Goal: Information Seeking & Learning: Compare options

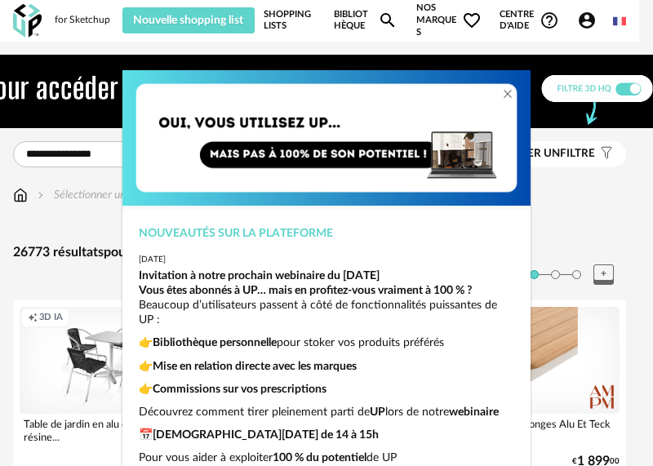
click at [602, 251] on div "Nouveautés sur la plateforme 2025-06-26 Invitation à notre prochain webinaire d…" at bounding box center [326, 233] width 653 height 466
click at [589, 219] on div "Nouveautés sur la plateforme 2025-06-26 Invitation à notre prochain webinaire d…" at bounding box center [326, 233] width 653 height 466
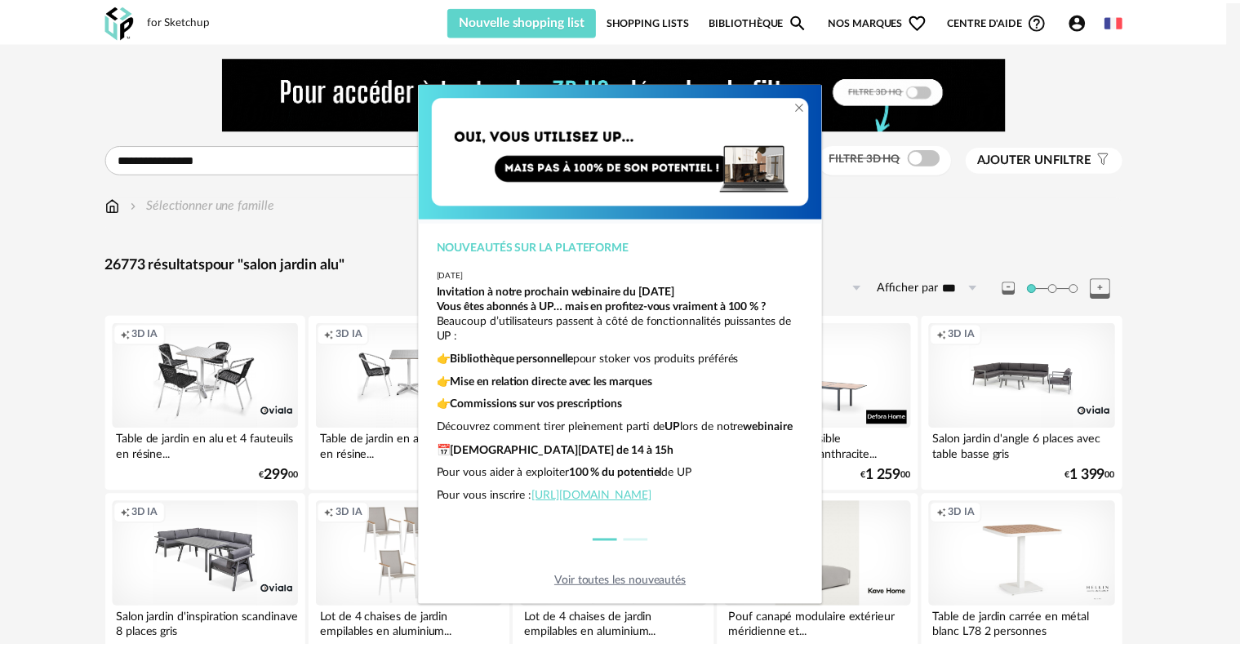
scroll to position [40, 0]
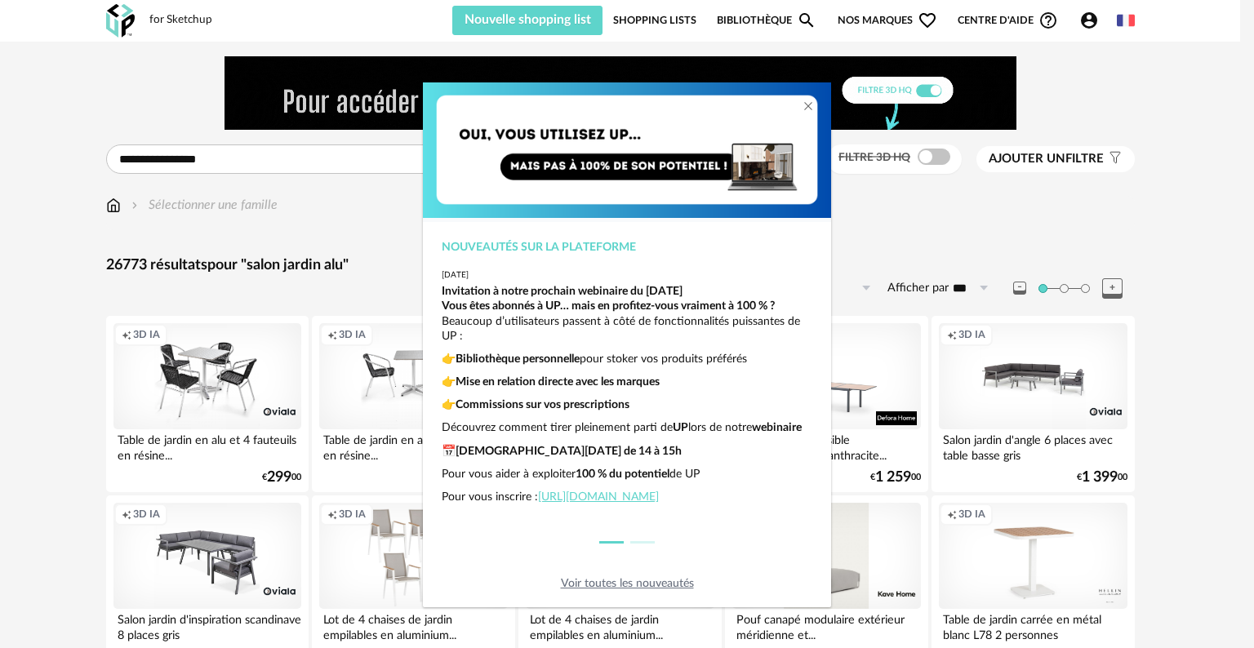
click at [652, 465] on link "Voir toutes les nouveautés" at bounding box center [627, 583] width 133 height 11
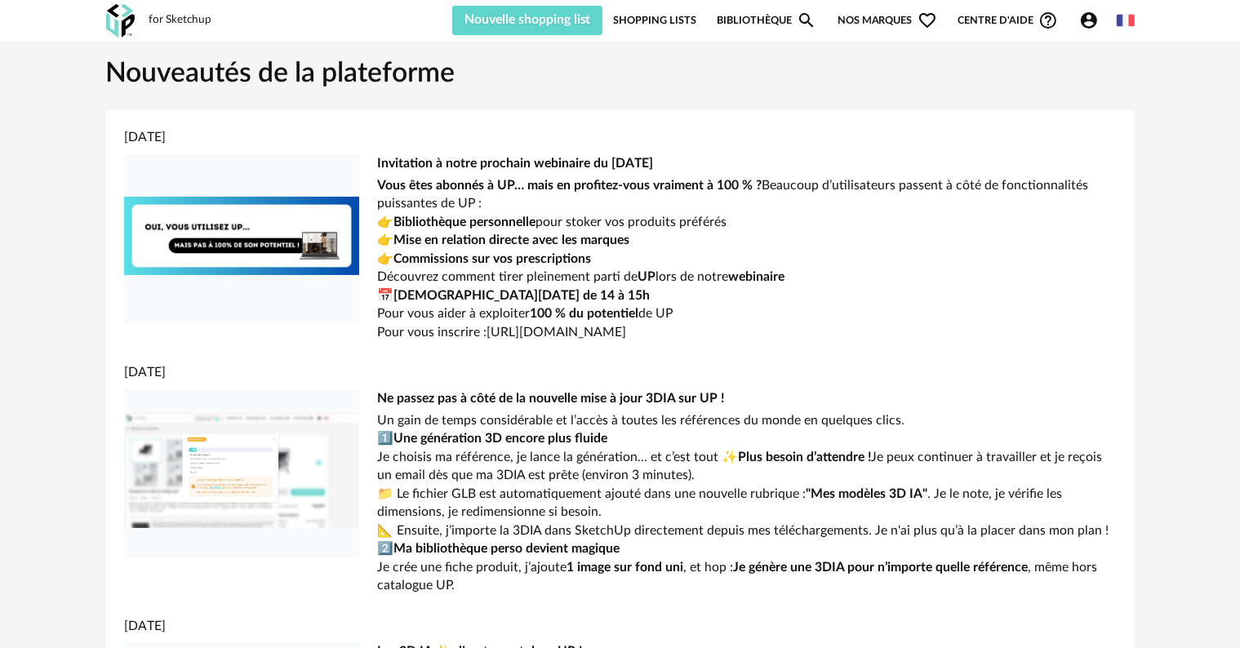
click at [180, 15] on div "for Sketchup" at bounding box center [180, 20] width 63 height 15
click at [130, 21] on img at bounding box center [120, 20] width 29 height 33
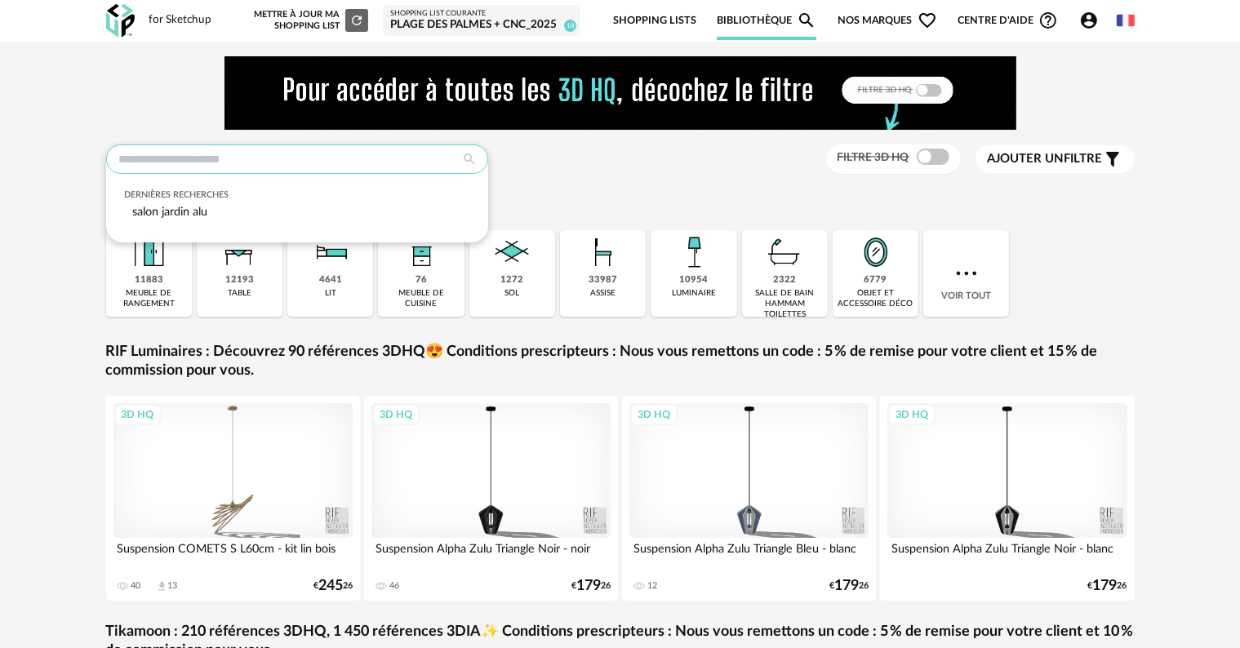
click at [262, 159] on input "text" at bounding box center [297, 158] width 382 height 29
click at [199, 217] on span "salon jardin alu" at bounding box center [169, 212] width 75 height 12
type input "**********"
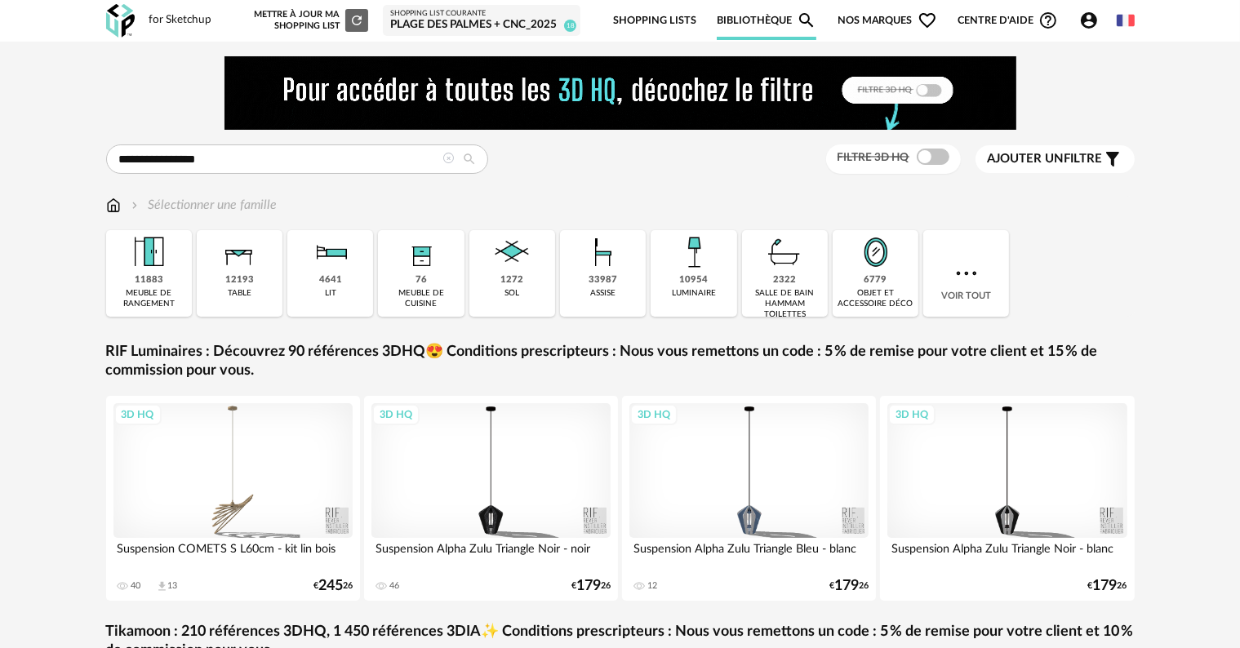
click at [473, 159] on icon at bounding box center [469, 159] width 29 height 15
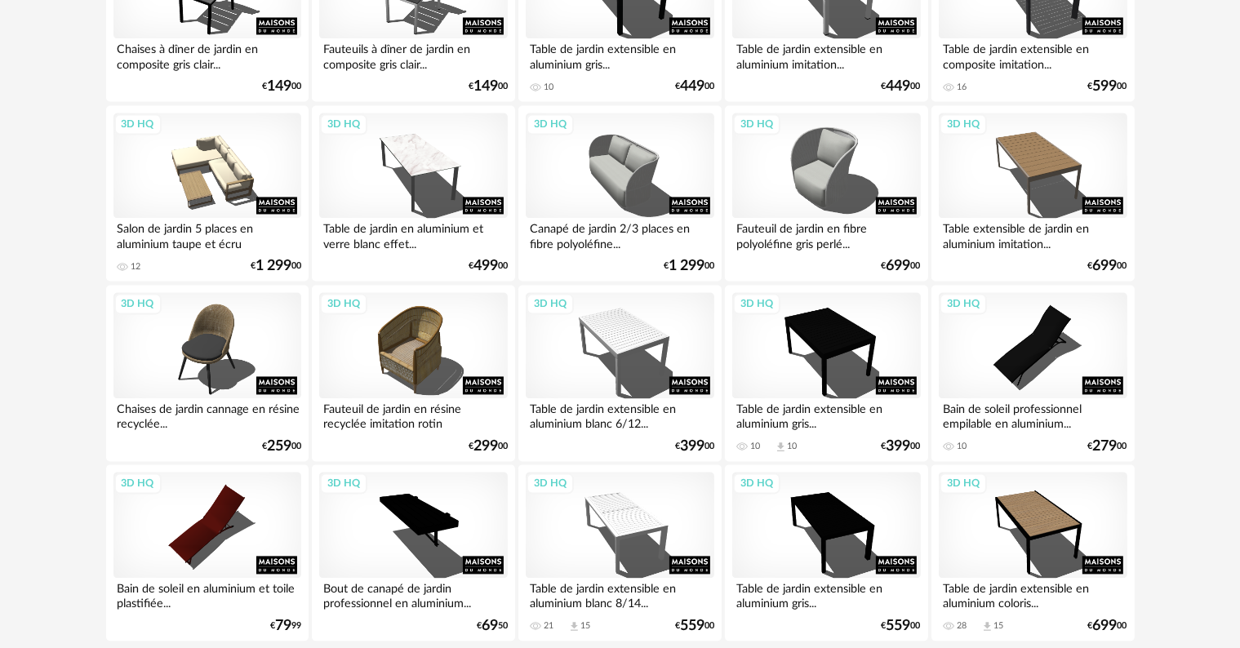
scroll to position [3347, 0]
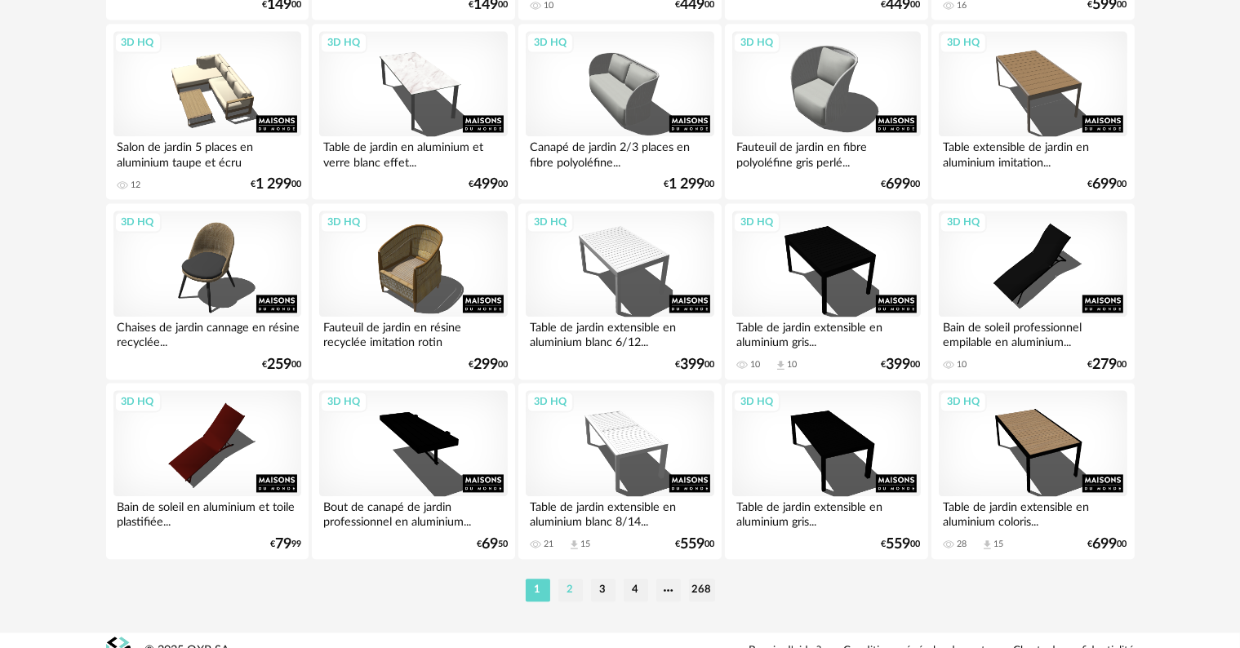
click at [564, 593] on li "2" at bounding box center [570, 590] width 24 height 23
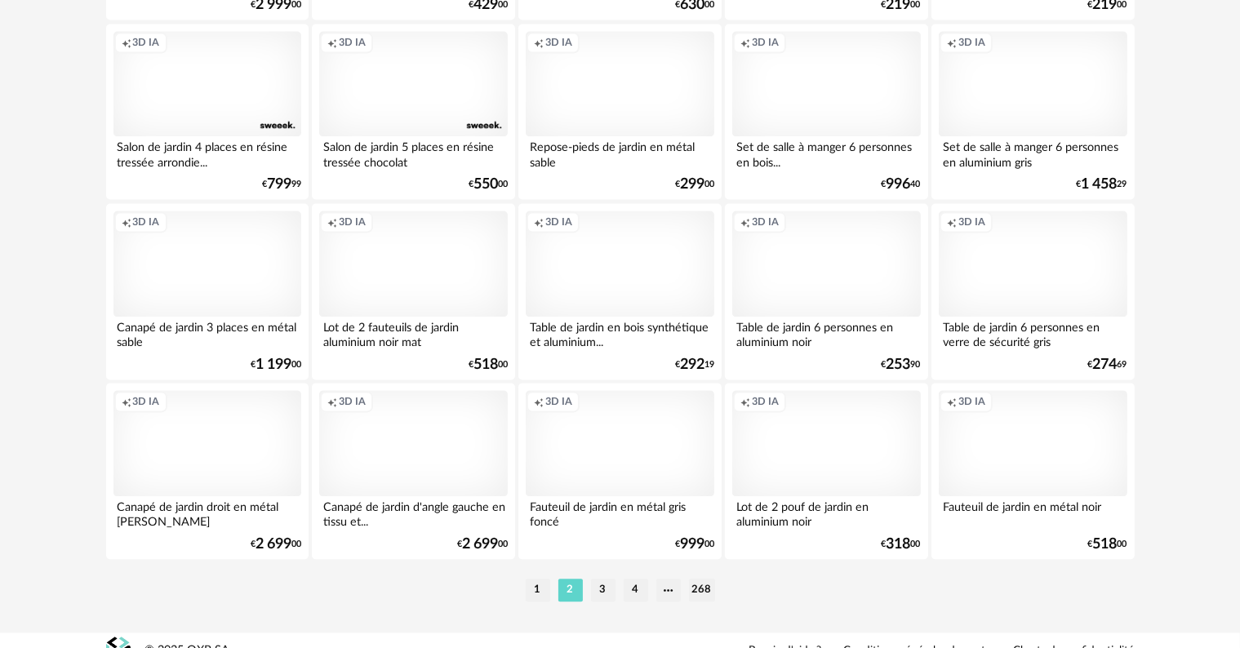
scroll to position [3371, 0]
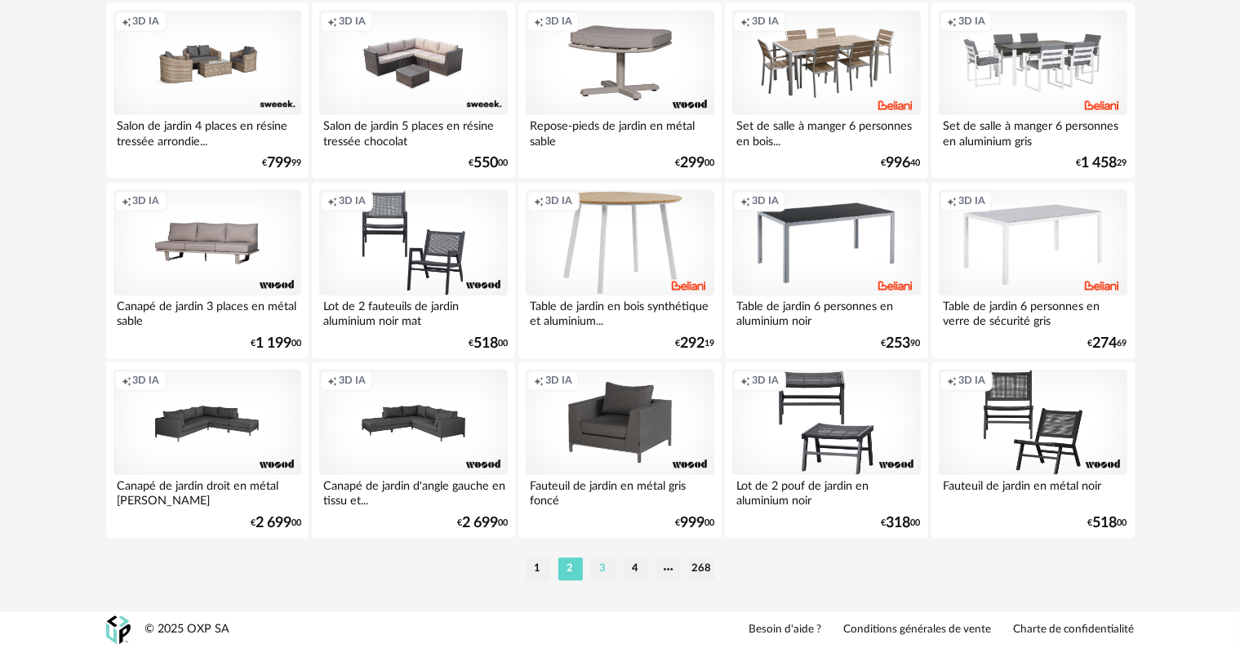
click at [602, 571] on li "3" at bounding box center [603, 569] width 24 height 23
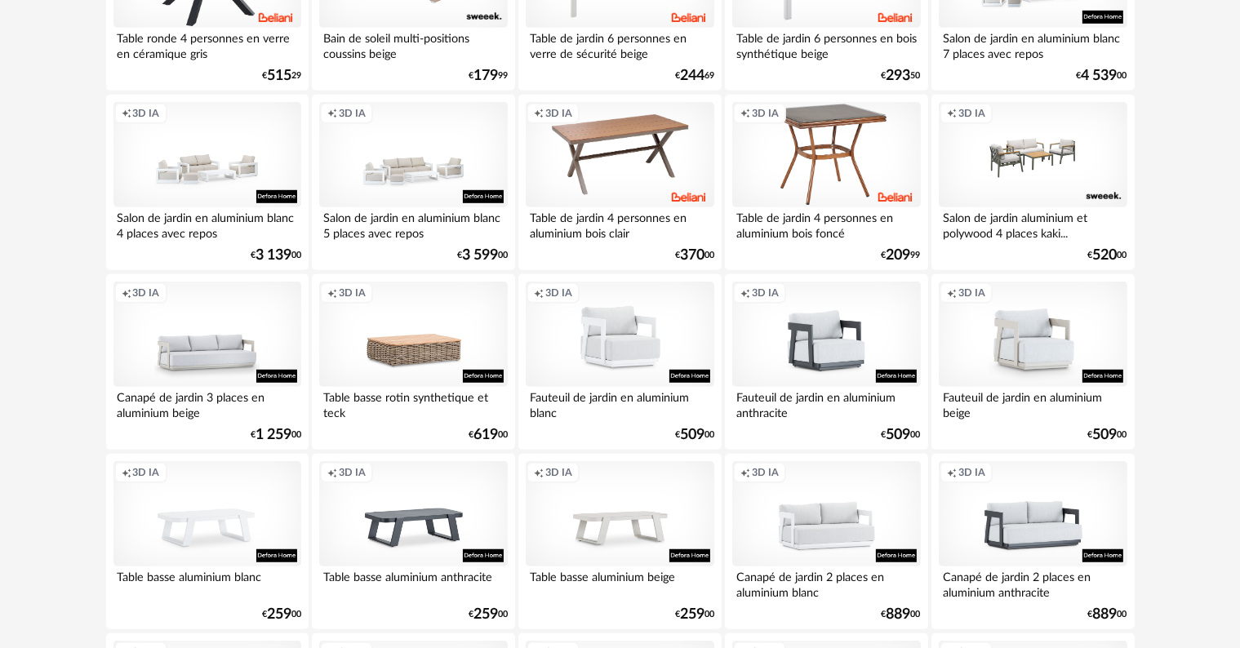
scroll to position [816, 0]
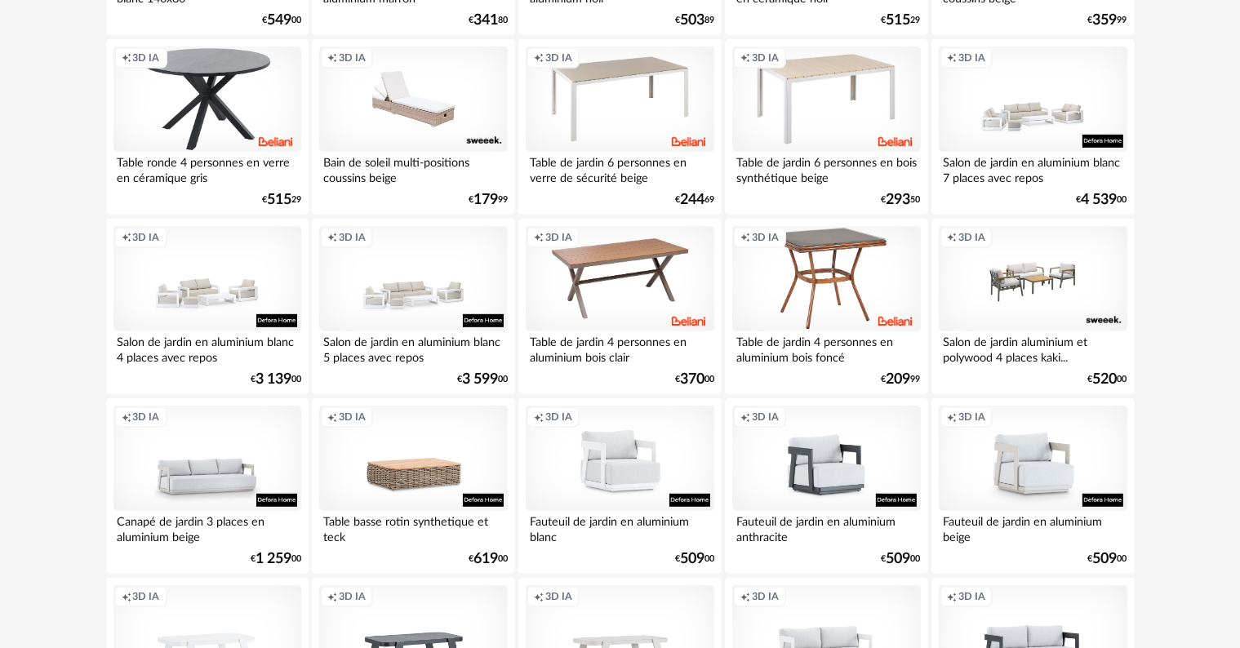
click at [206, 345] on div "Salon de jardin en aluminium blanc 4 places avec repos" at bounding box center [207, 347] width 188 height 33
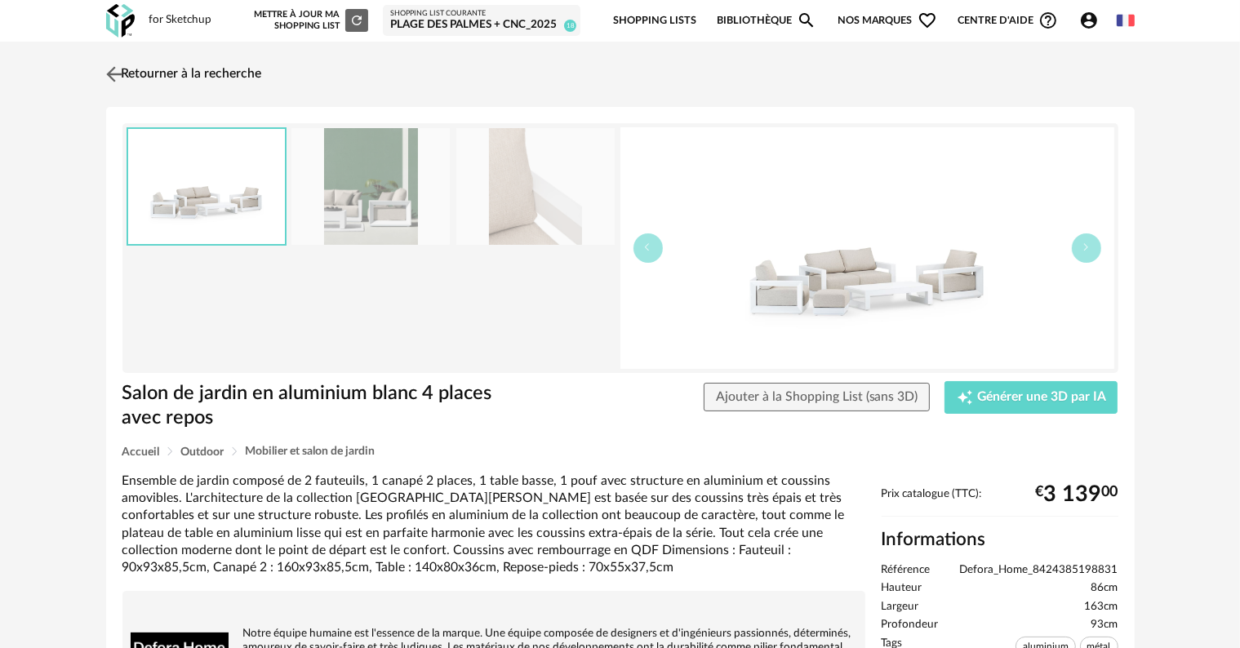
click at [121, 67] on img at bounding box center [114, 74] width 24 height 24
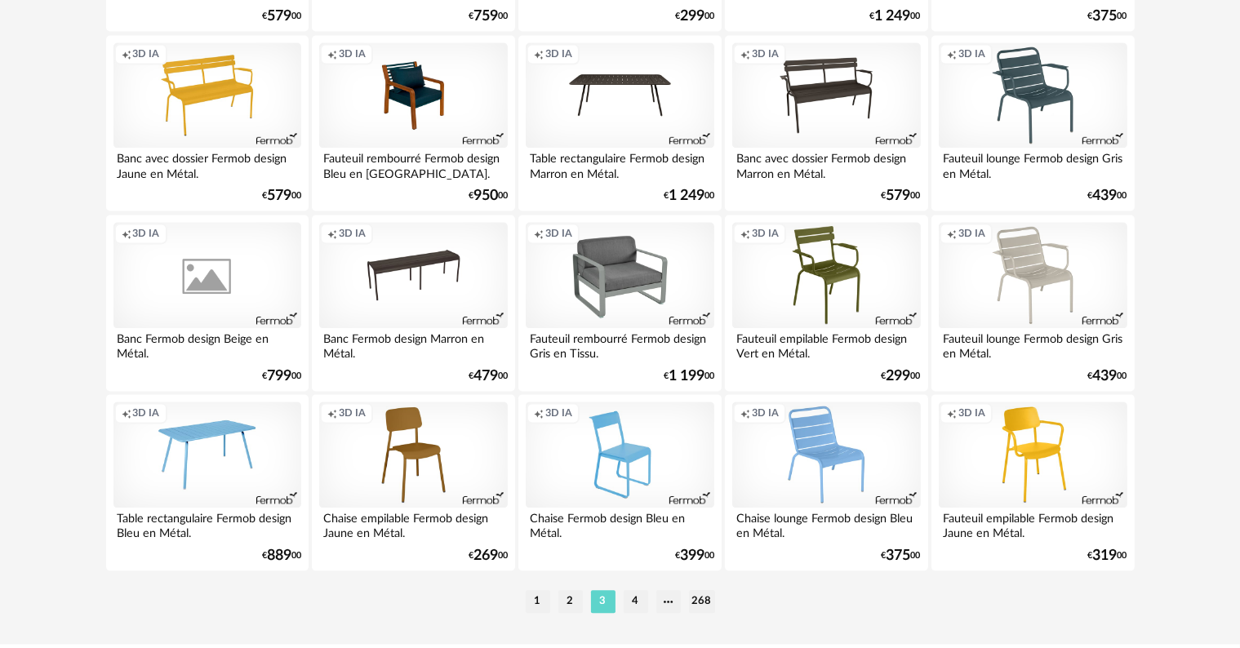
scroll to position [3347, 0]
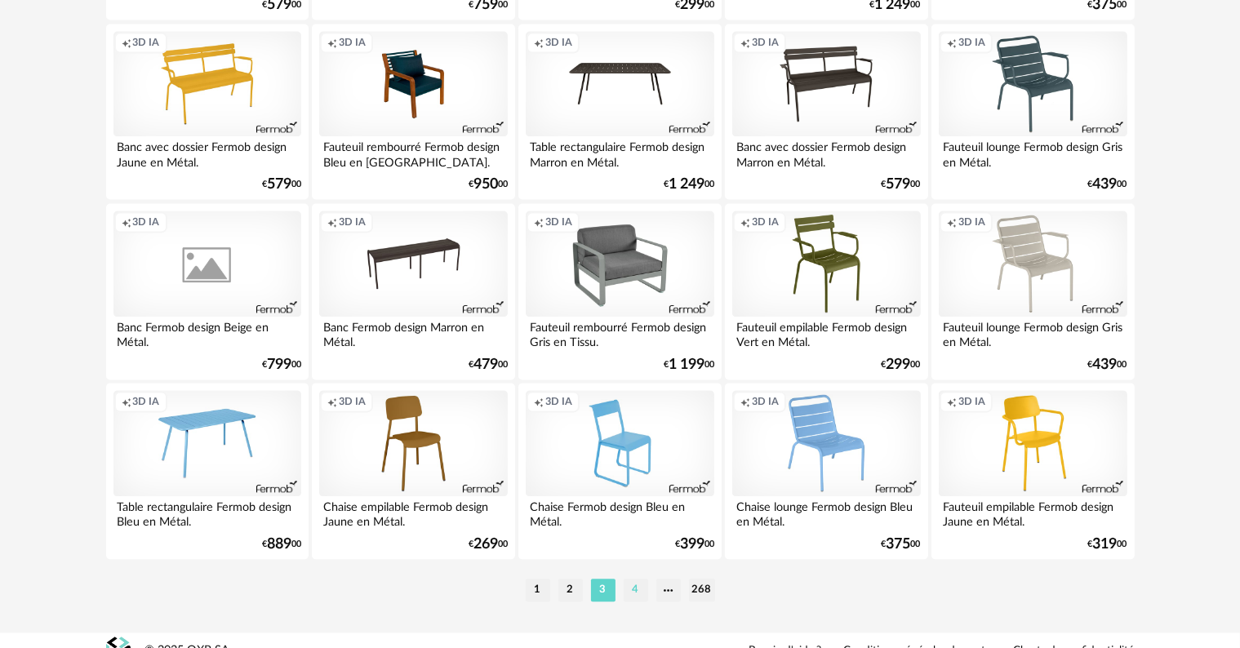
click at [638, 597] on li "4" at bounding box center [636, 590] width 24 height 23
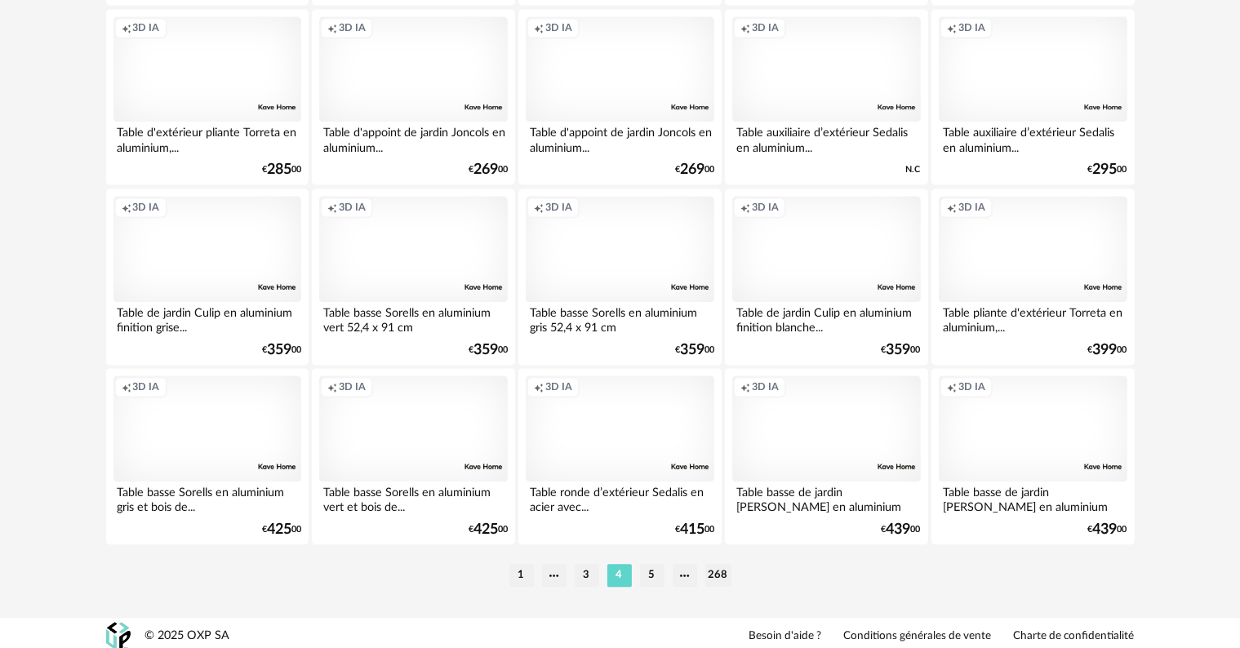
scroll to position [3371, 0]
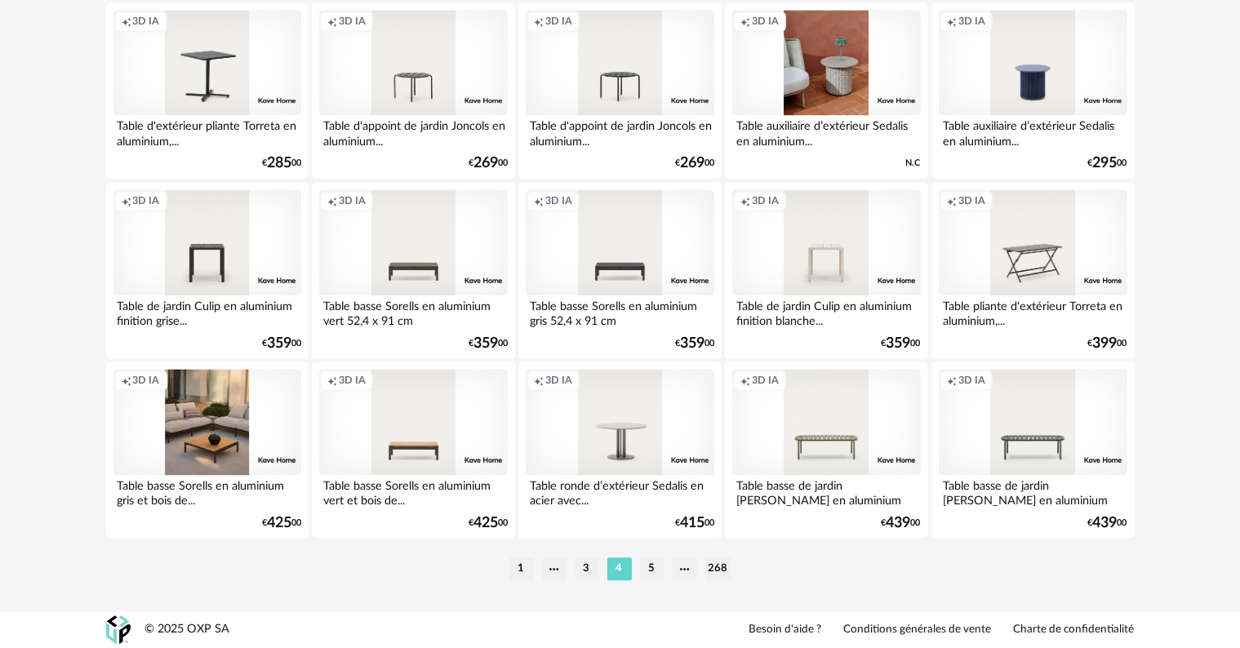
click at [651, 567] on li "5" at bounding box center [652, 569] width 24 height 23
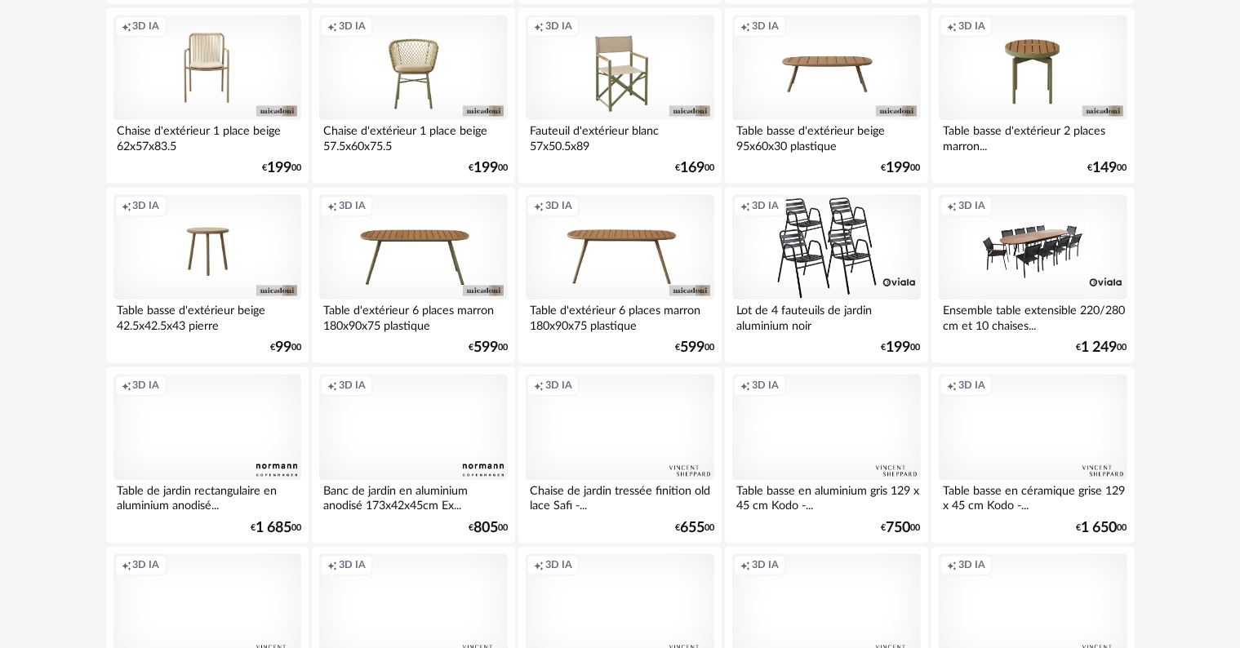
scroll to position [3371, 0]
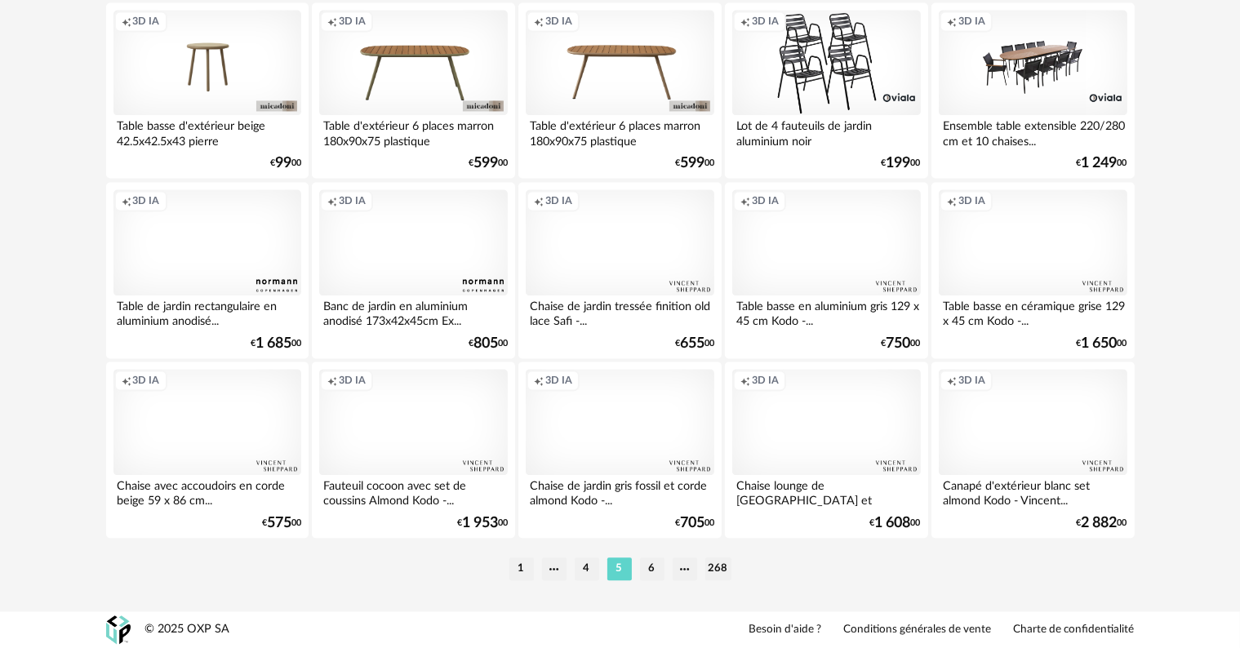
click at [657, 564] on li "6" at bounding box center [652, 569] width 24 height 23
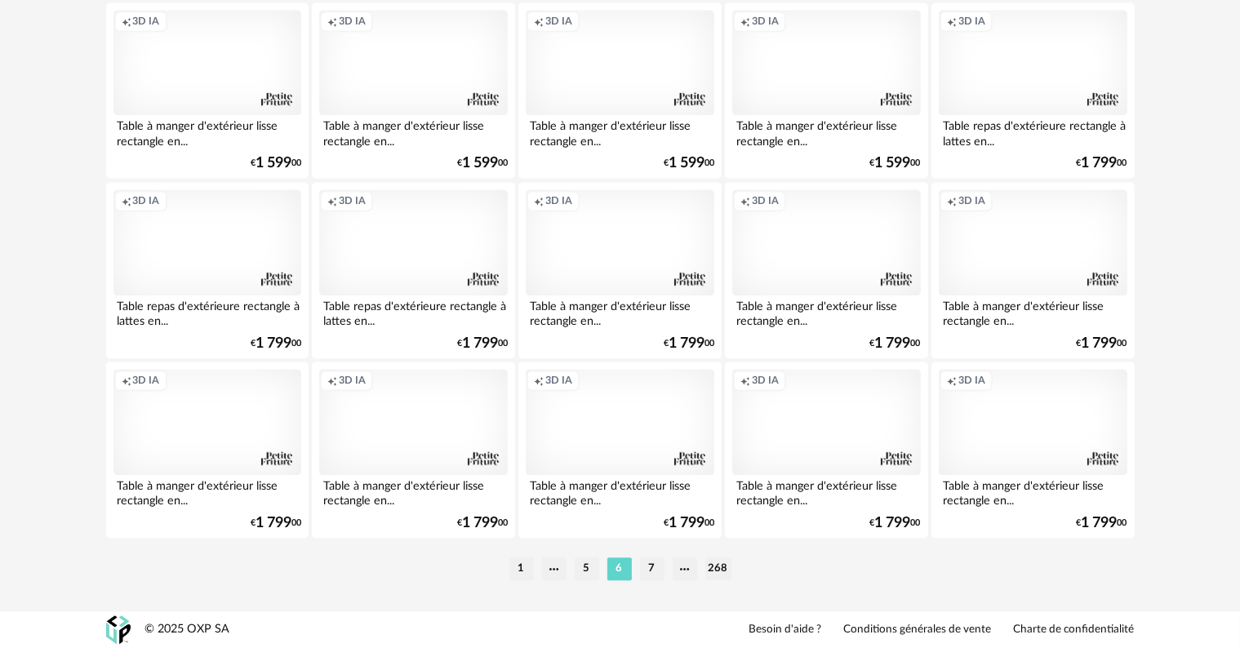
scroll to position [3371, 0]
click at [654, 573] on li "7" at bounding box center [652, 569] width 24 height 23
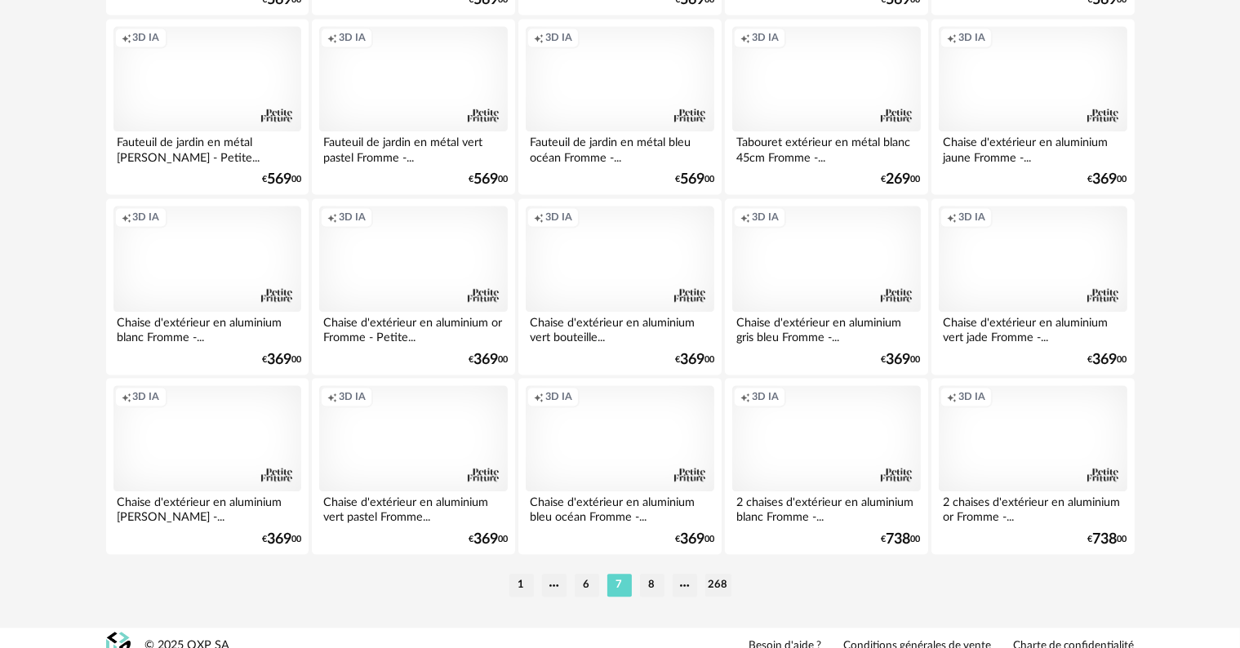
scroll to position [3371, 0]
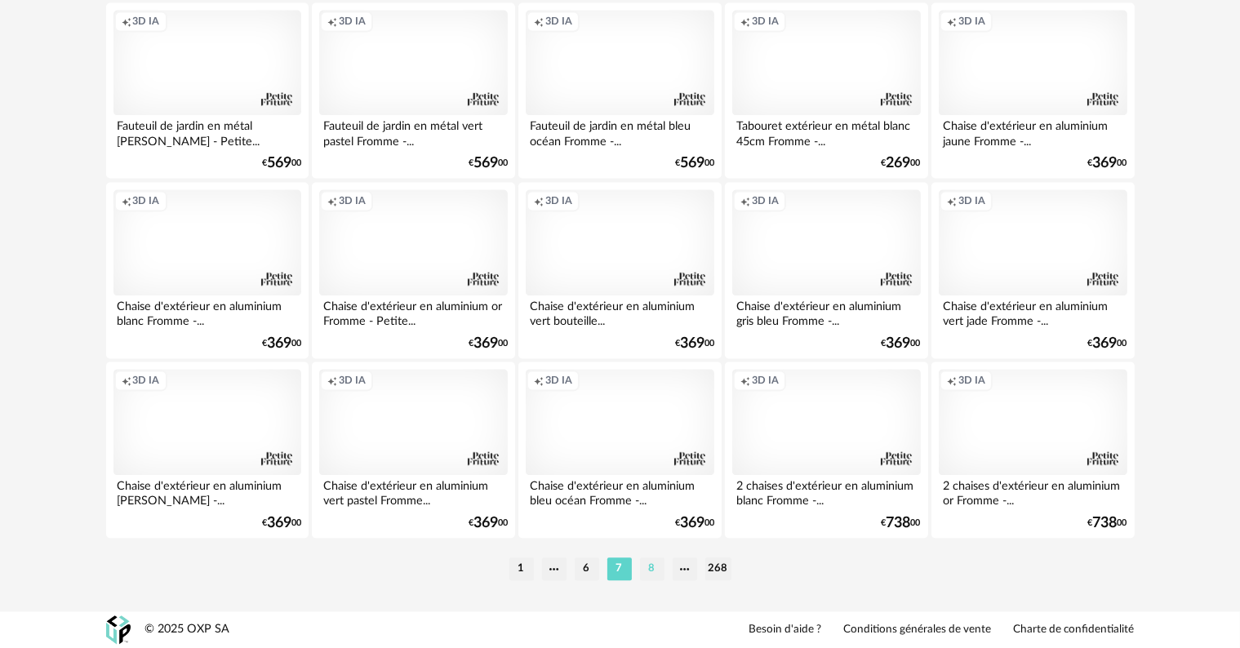
click at [650, 575] on li "8" at bounding box center [652, 569] width 24 height 23
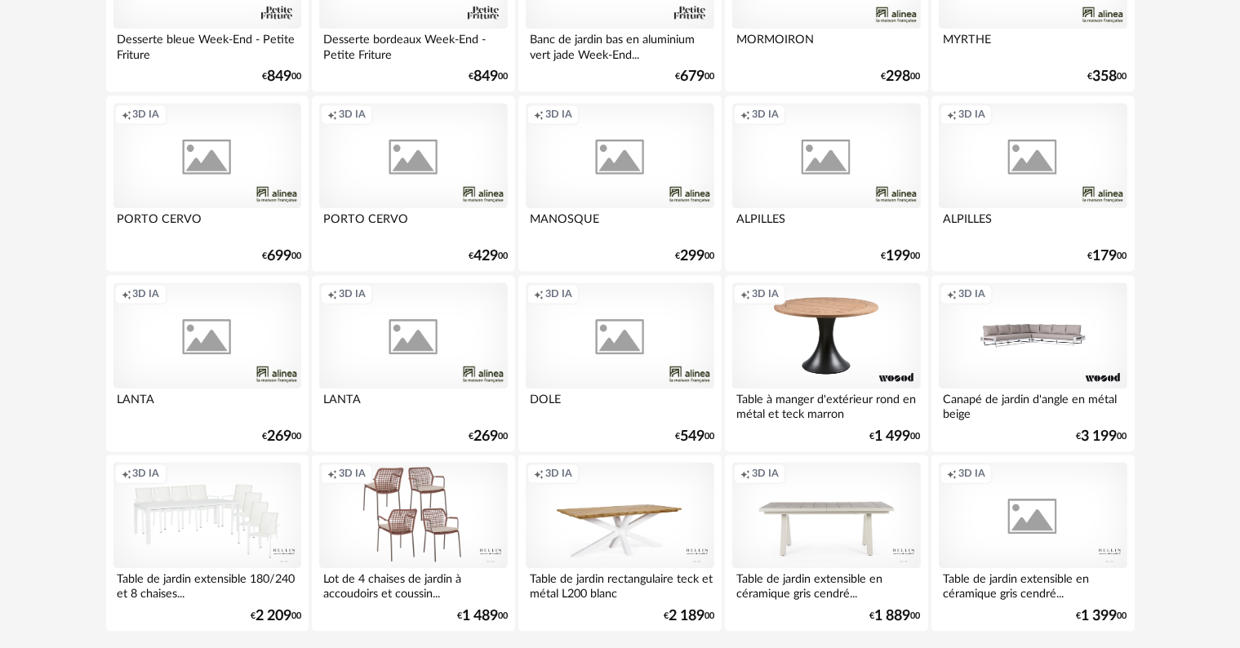
scroll to position [3347, 0]
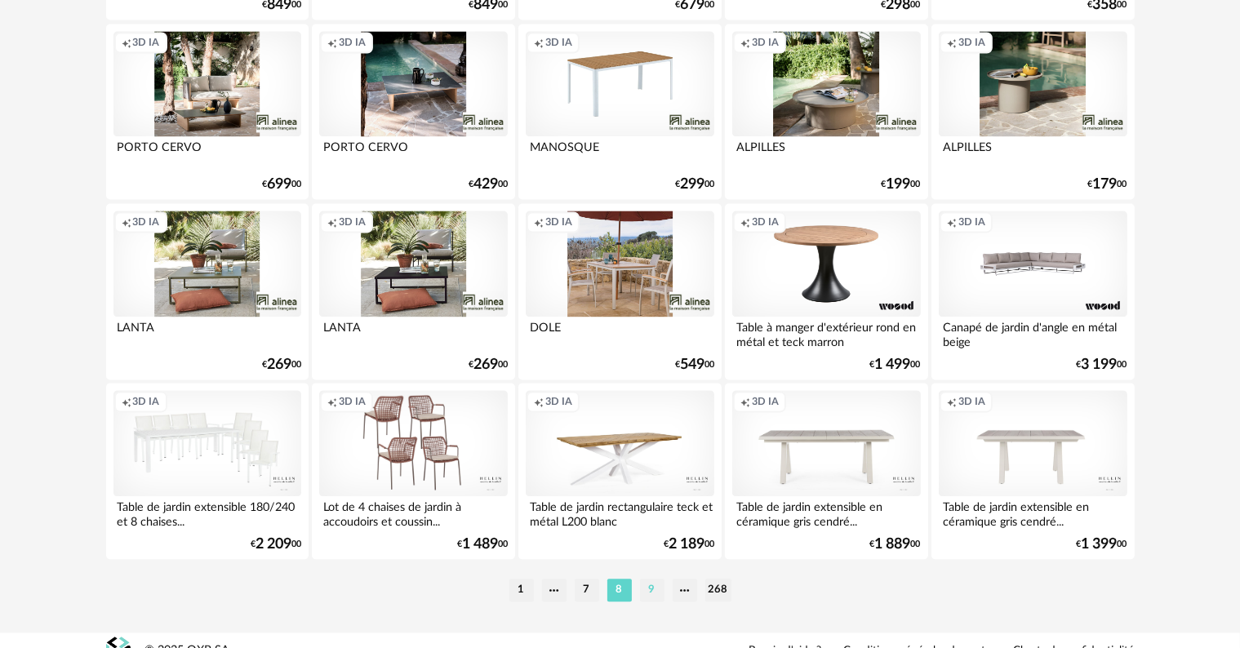
click at [659, 597] on li "9" at bounding box center [652, 590] width 24 height 23
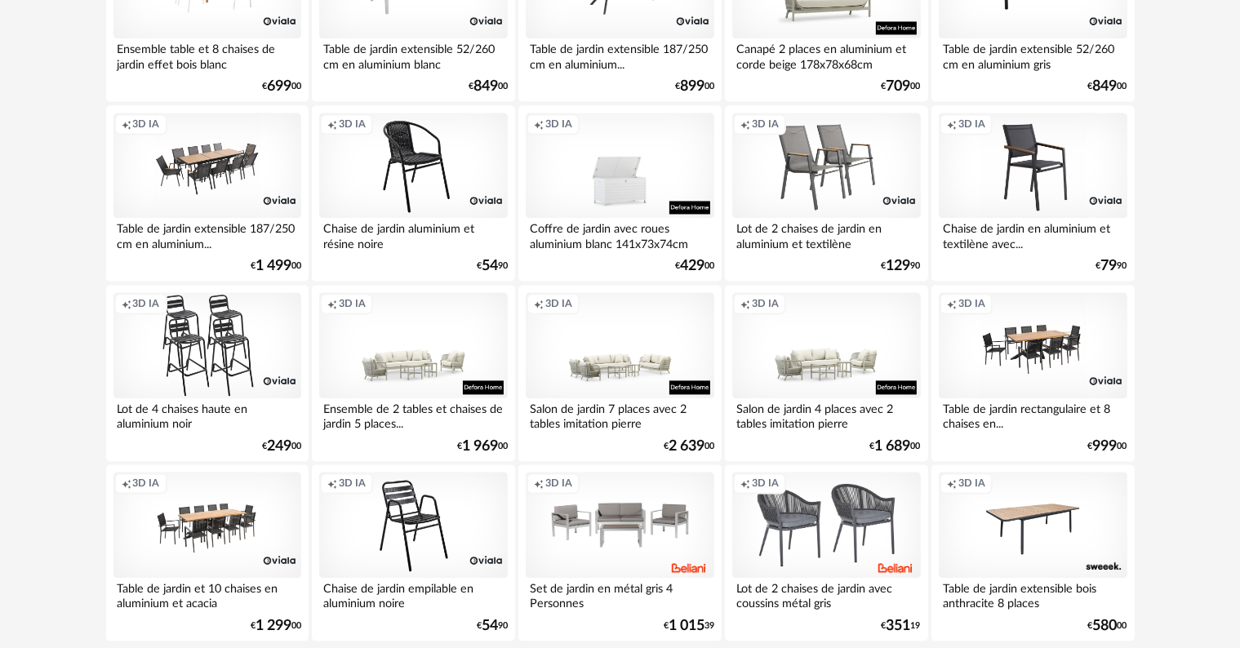
scroll to position [3371, 0]
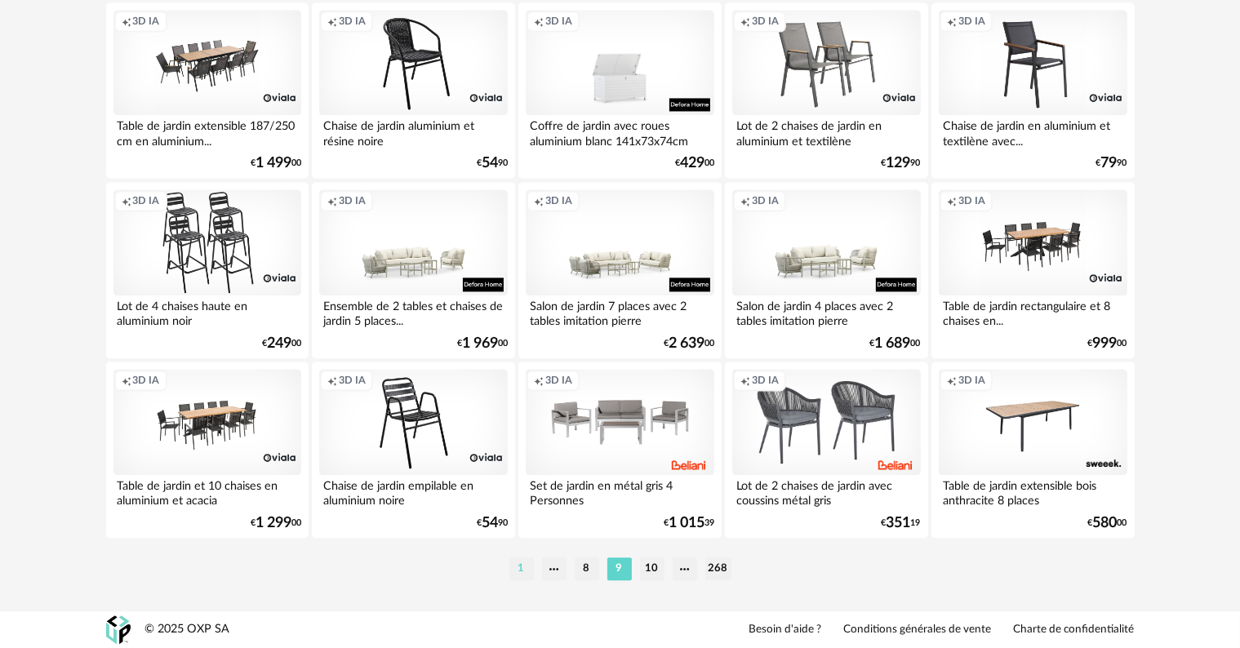
click at [517, 562] on li "1" at bounding box center [521, 569] width 24 height 23
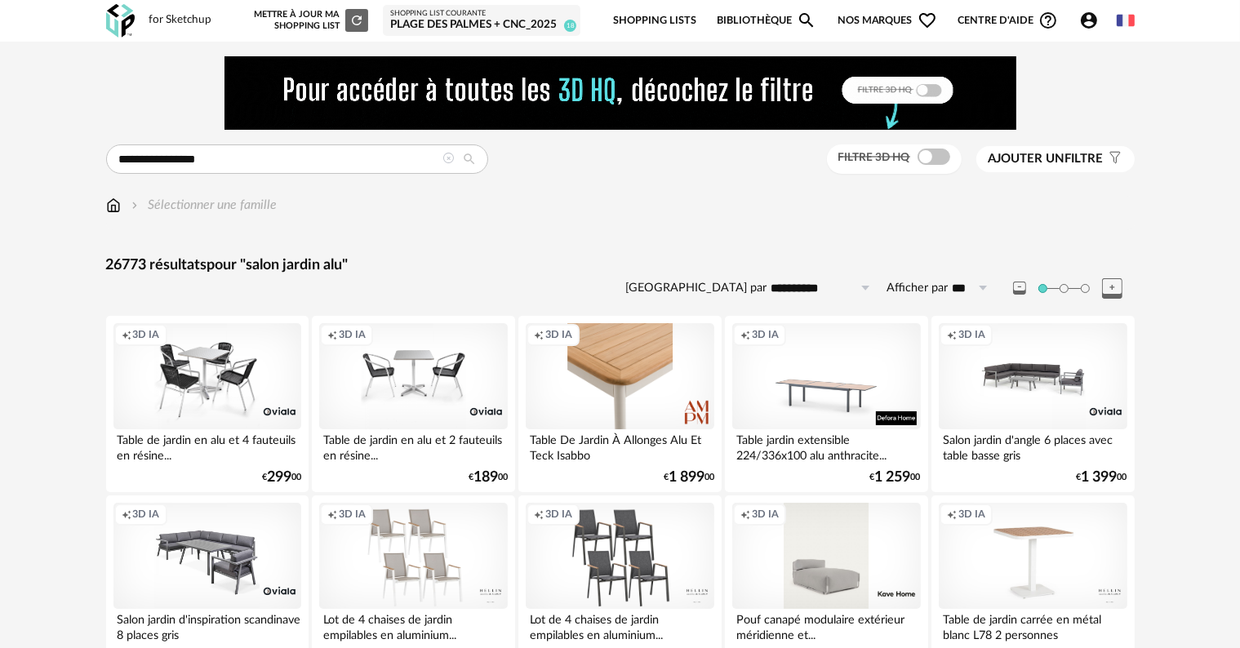
click at [1023, 162] on span "Ajouter un" at bounding box center [1027, 159] width 77 height 12
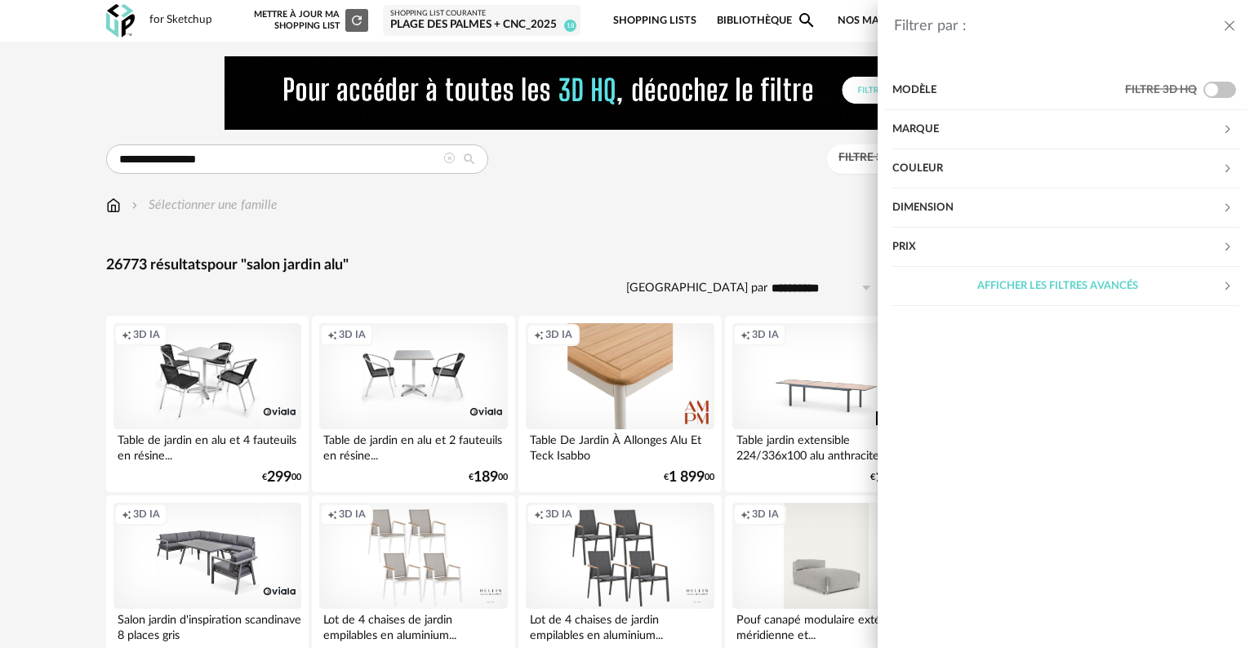
click at [1021, 290] on div "Afficher les filtres avancés" at bounding box center [1057, 286] width 330 height 39
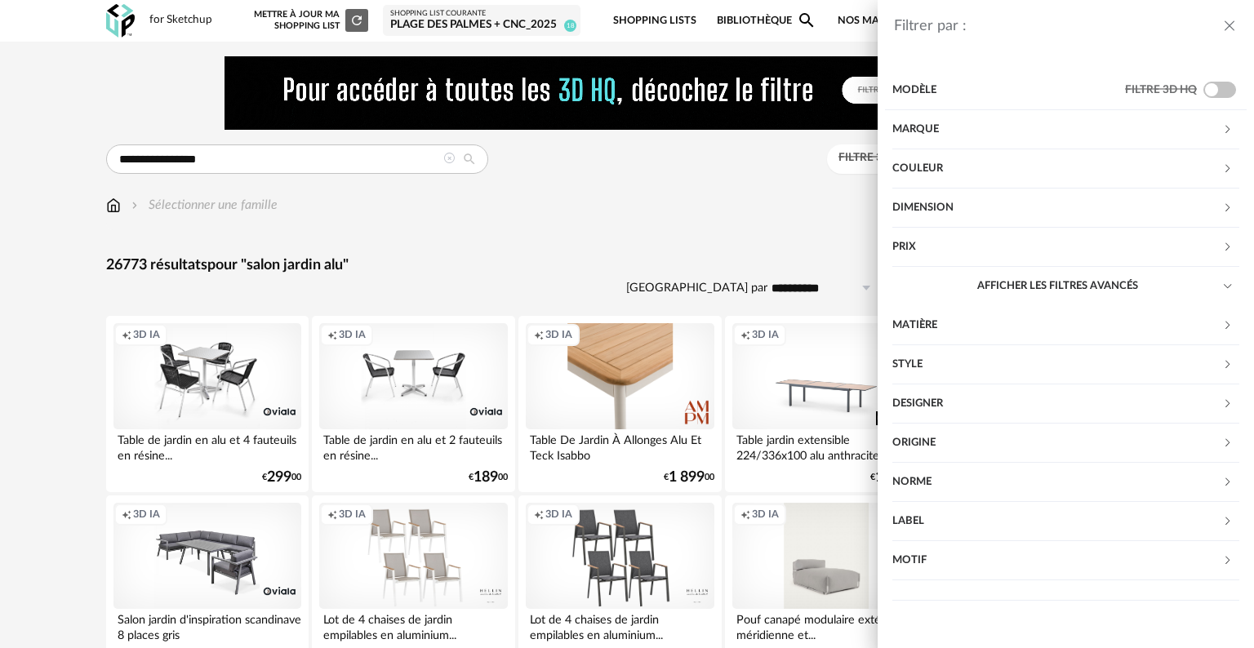
click at [636, 257] on div "Filtrer par : Modèle Filtre 3D HQ Marque &tradition 206 101 Copenhagen 0 366 Co…" at bounding box center [627, 324] width 1254 height 648
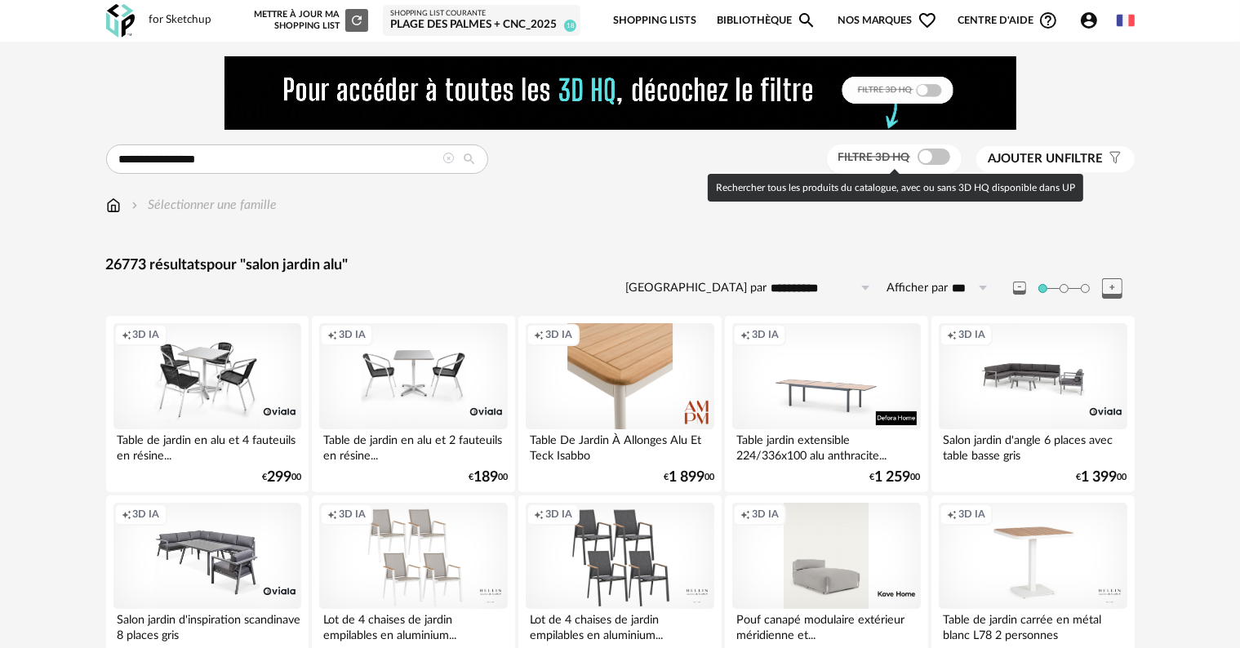
click at [922, 162] on span at bounding box center [934, 157] width 33 height 16
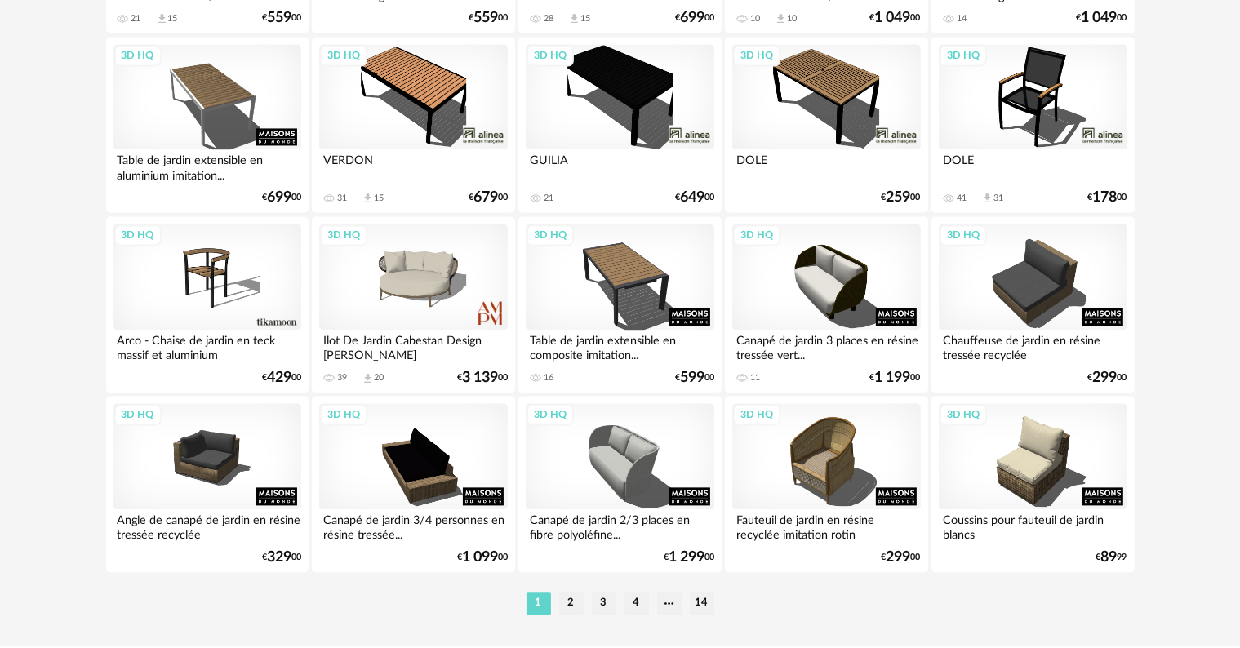
scroll to position [3371, 0]
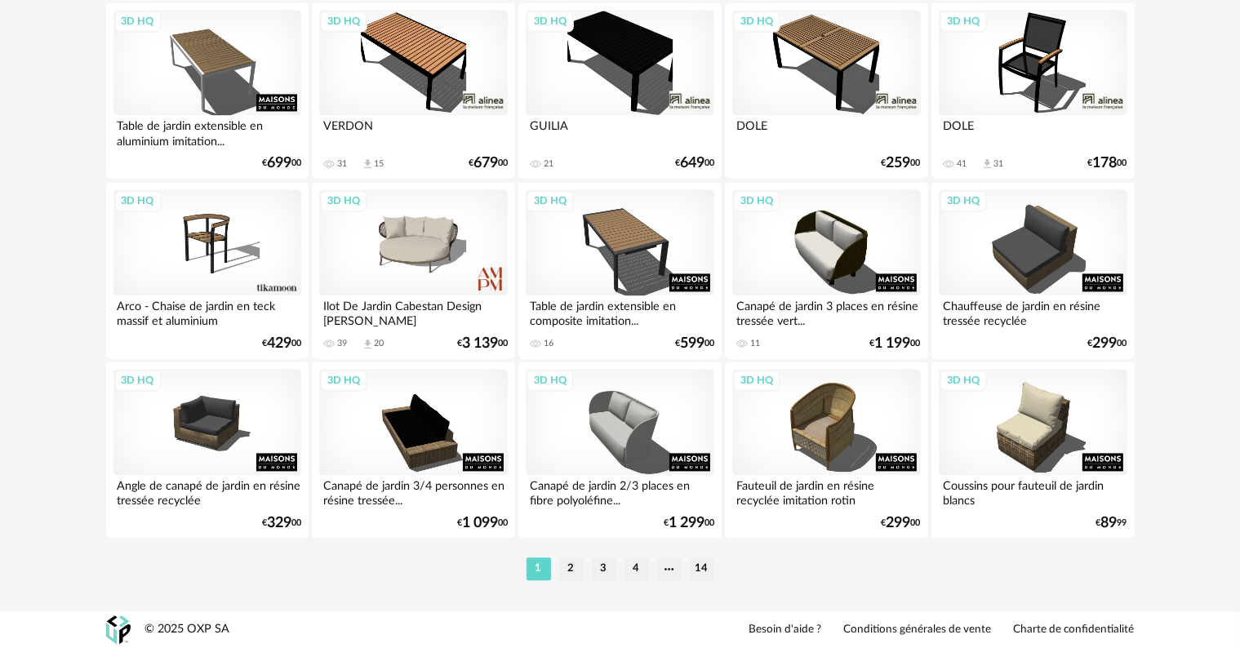
click at [571, 570] on li "2" at bounding box center [571, 569] width 24 height 23
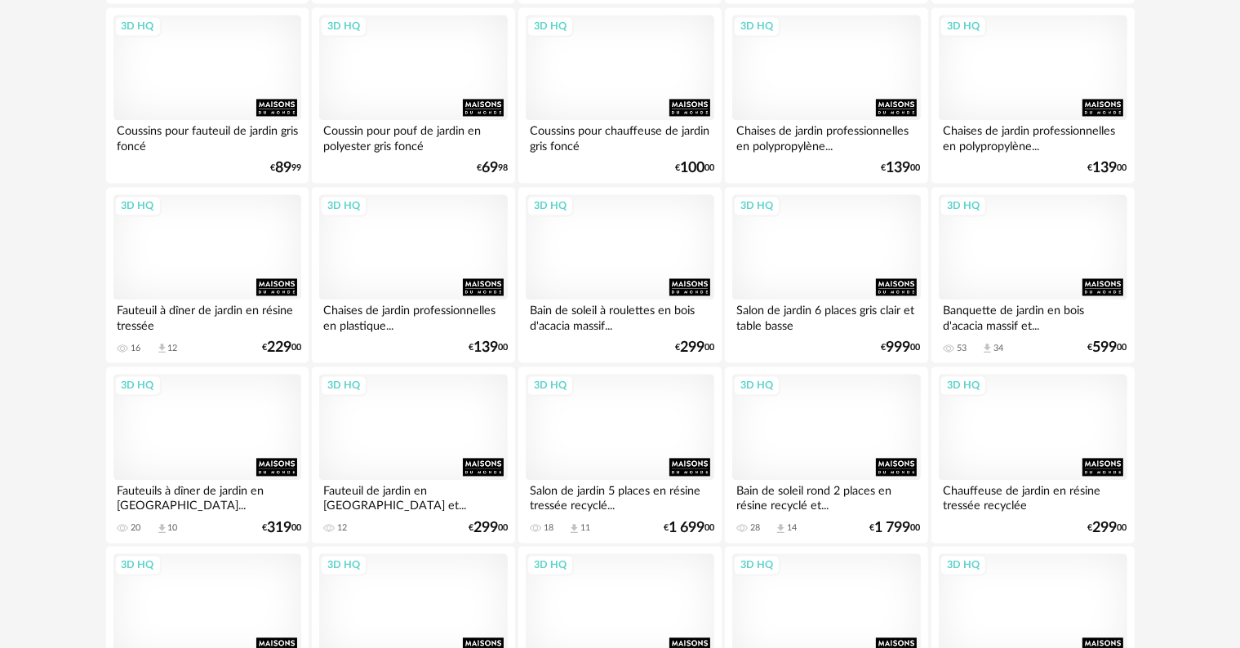
scroll to position [3371, 0]
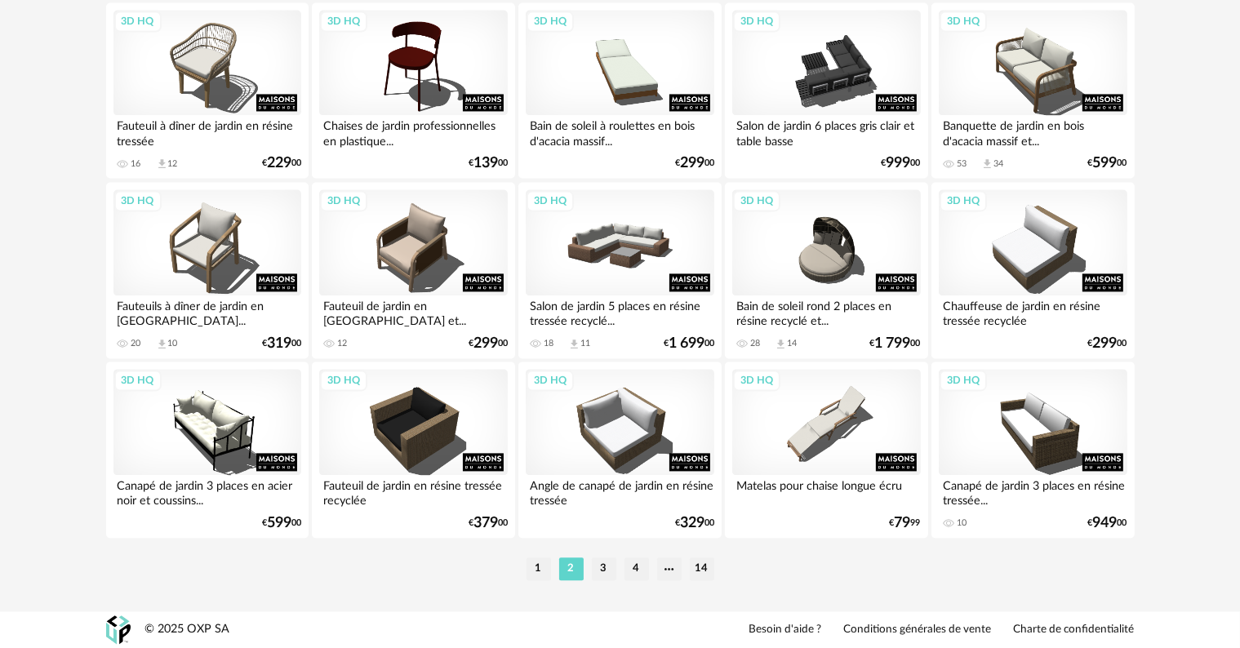
click at [608, 570] on li "3" at bounding box center [604, 569] width 24 height 23
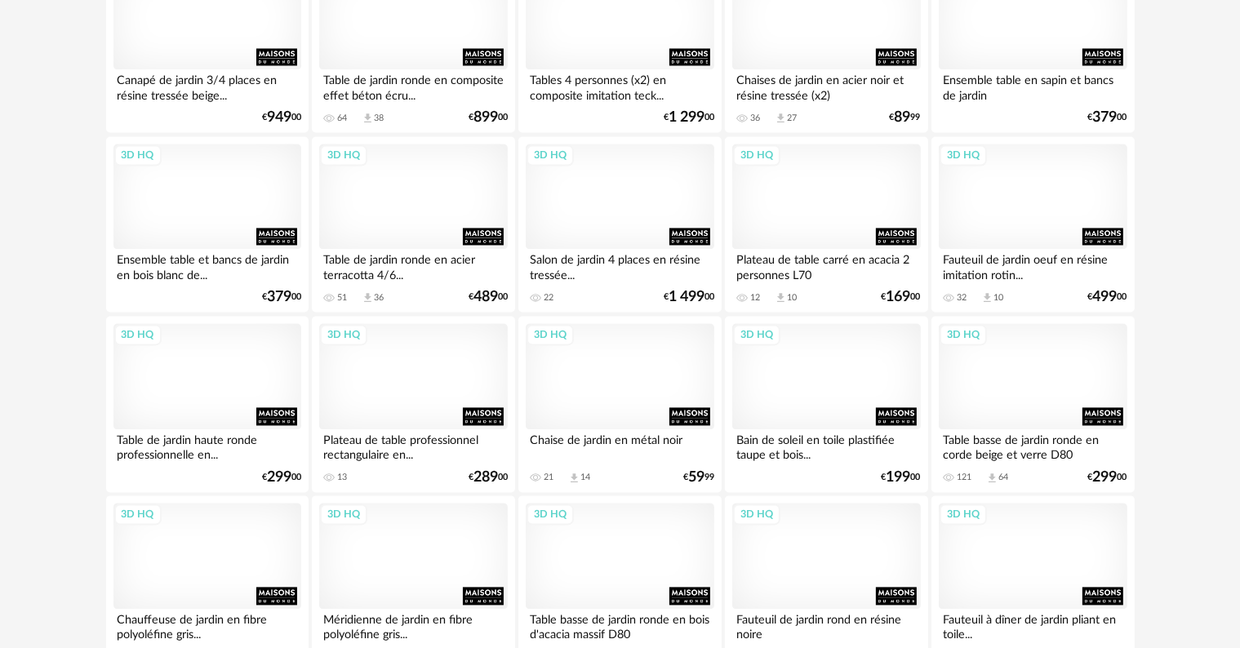
scroll to position [3371, 0]
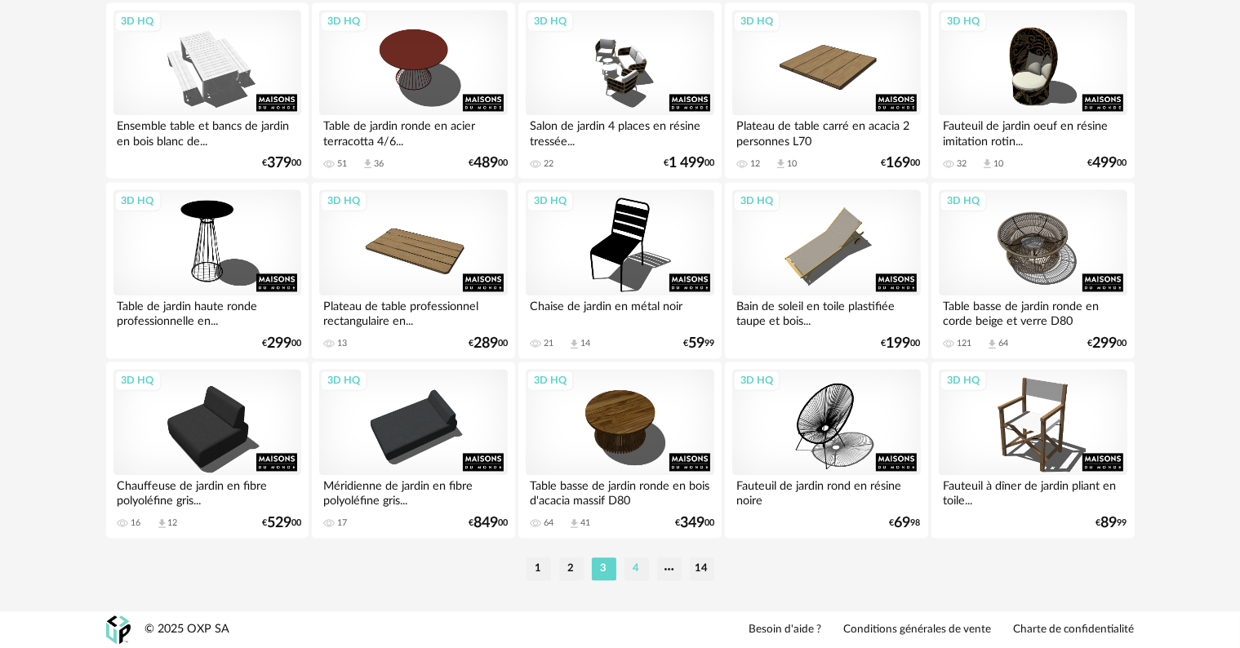
click at [640, 571] on li "4" at bounding box center [637, 569] width 24 height 23
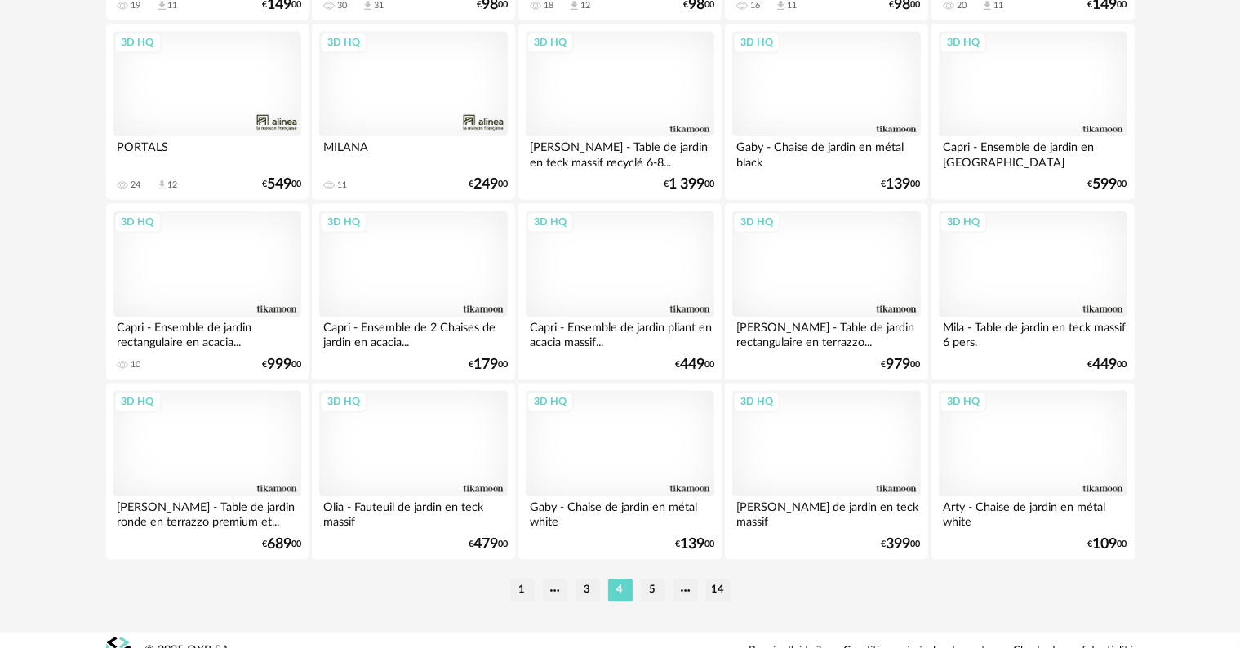
scroll to position [3371, 0]
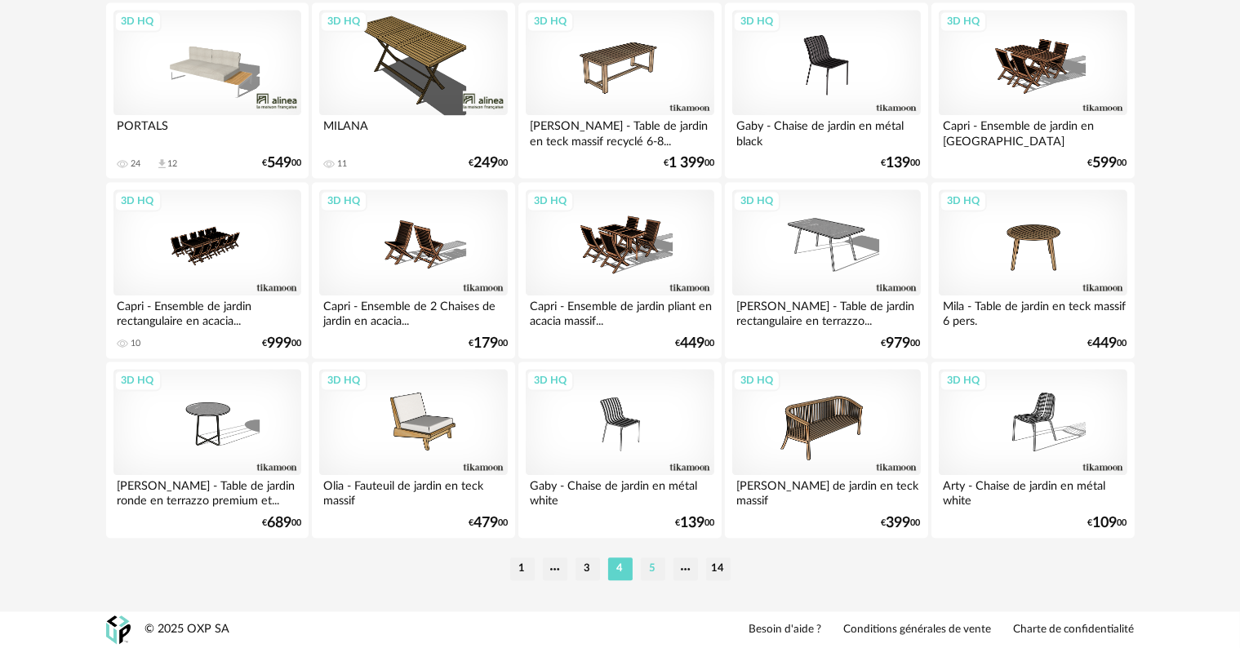
click at [650, 571] on li "5" at bounding box center [653, 569] width 24 height 23
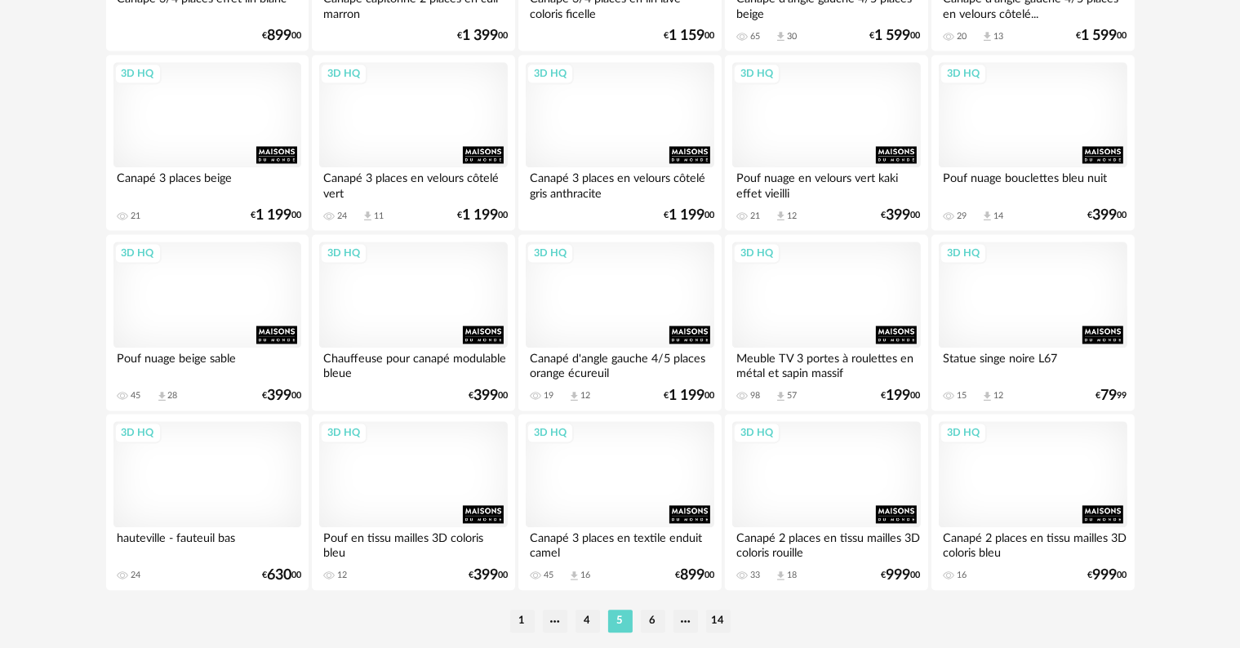
scroll to position [3371, 0]
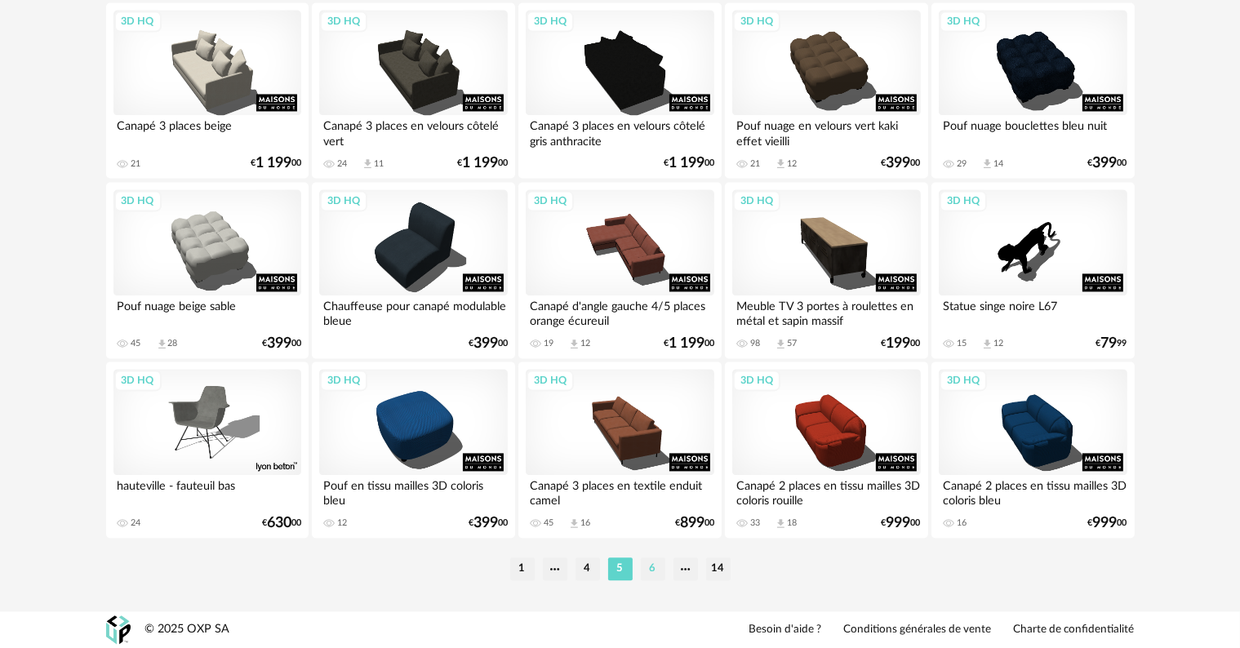
click at [651, 571] on li "6" at bounding box center [653, 569] width 24 height 23
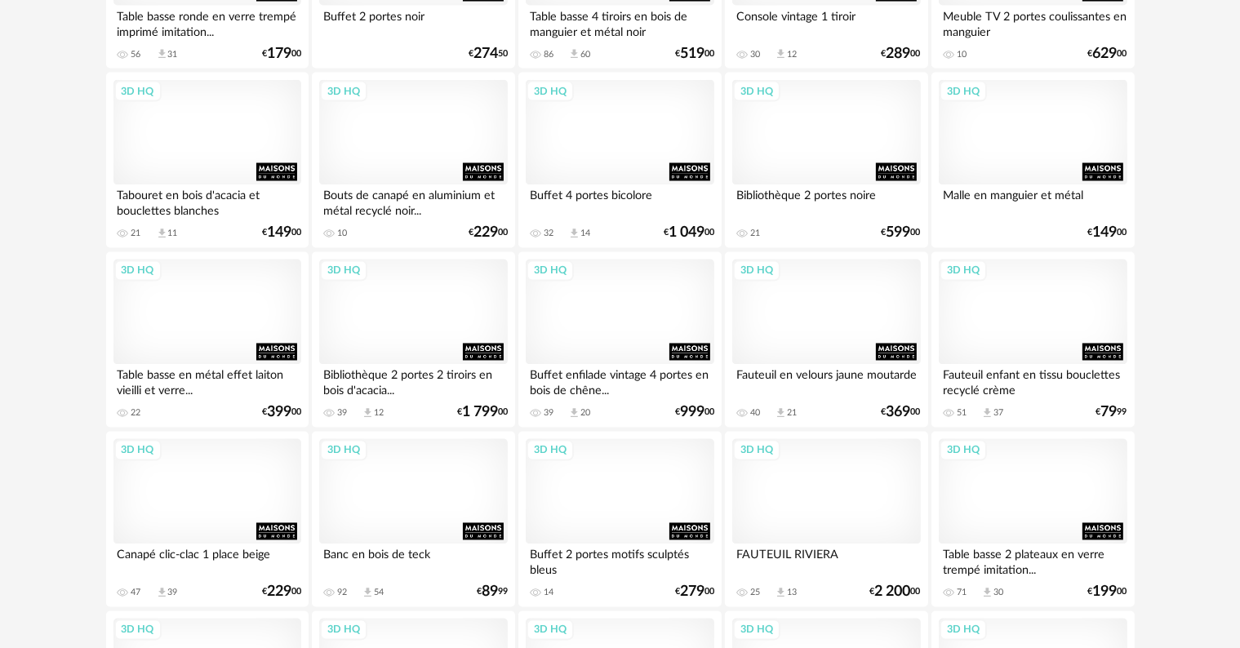
scroll to position [3265, 0]
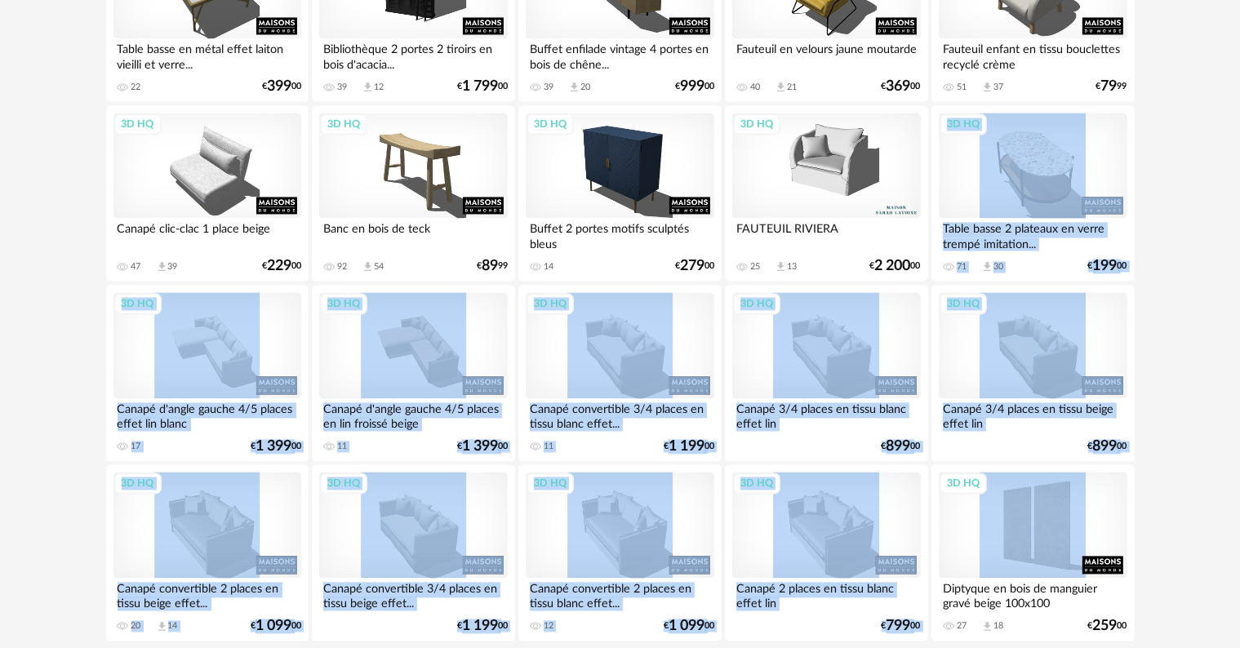
drag, startPoint x: 1238, startPoint y: 576, endPoint x: 1253, endPoint y: 184, distance: 392.1
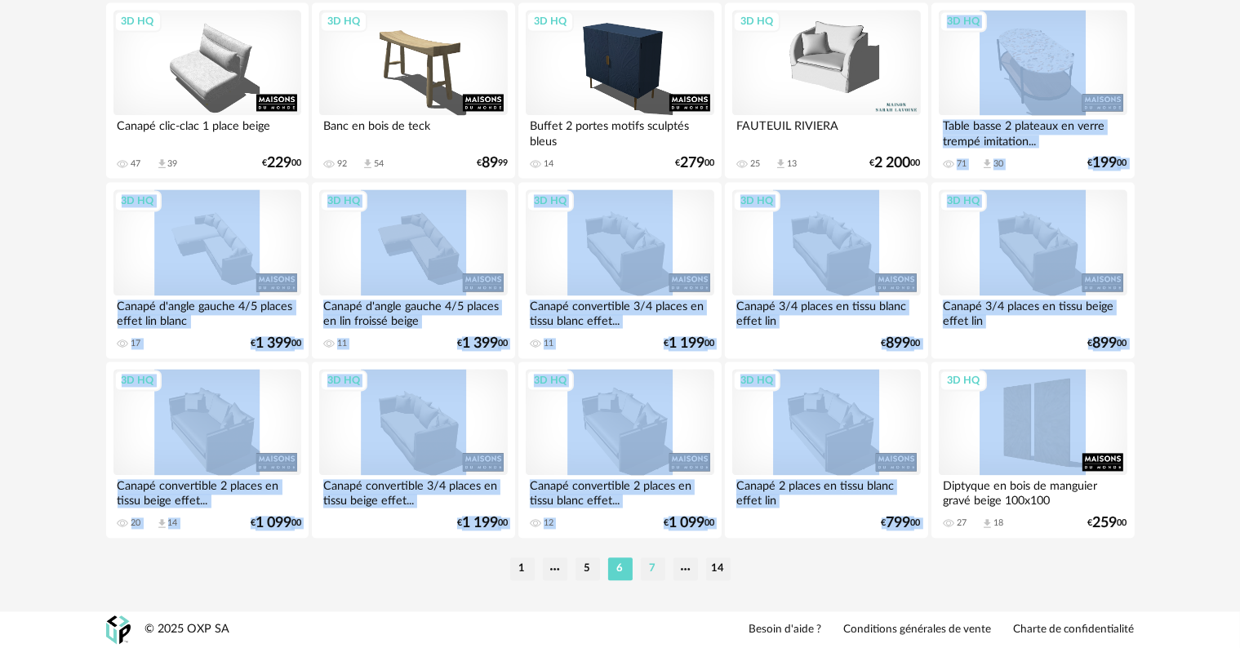
click at [660, 570] on li "7" at bounding box center [653, 569] width 24 height 23
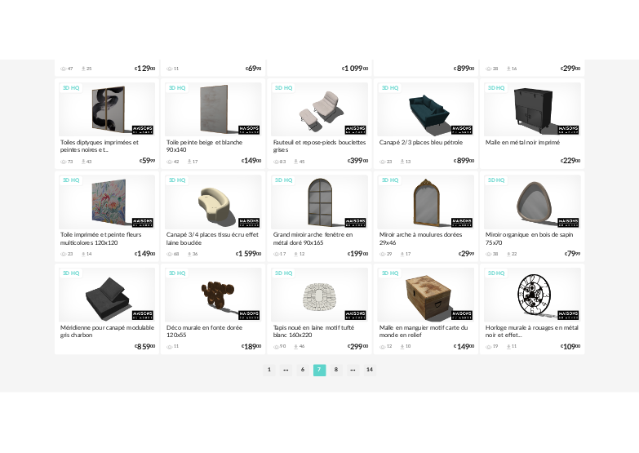
scroll to position [3371, 0]
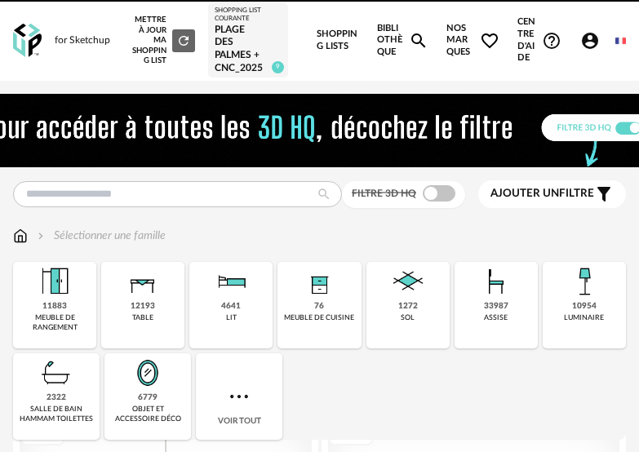
click at [134, 147] on img at bounding box center [320, 130] width 792 height 73
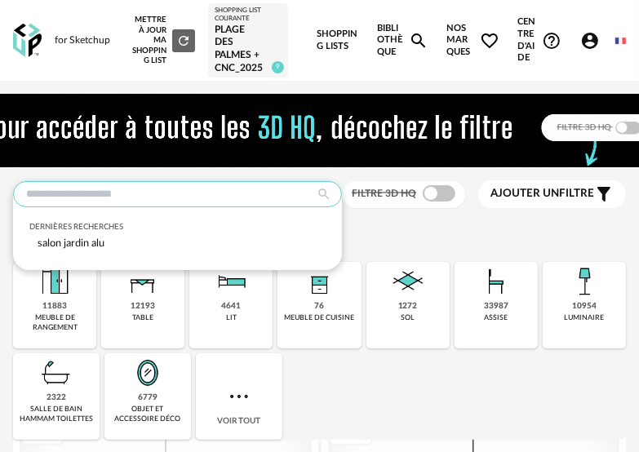
click at [121, 188] on input "text" at bounding box center [177, 194] width 329 height 26
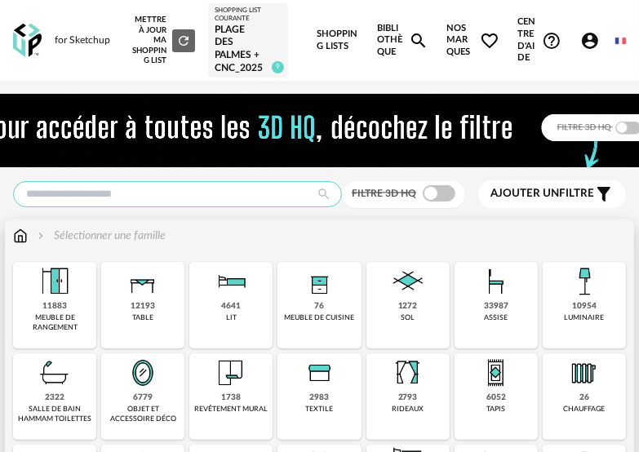
click at [176, 191] on input "text" at bounding box center [177, 194] width 329 height 26
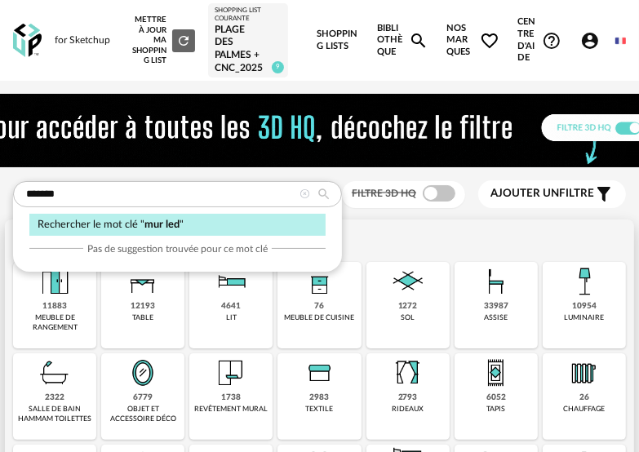
click at [172, 223] on span "mur led" at bounding box center [161, 225] width 35 height 10
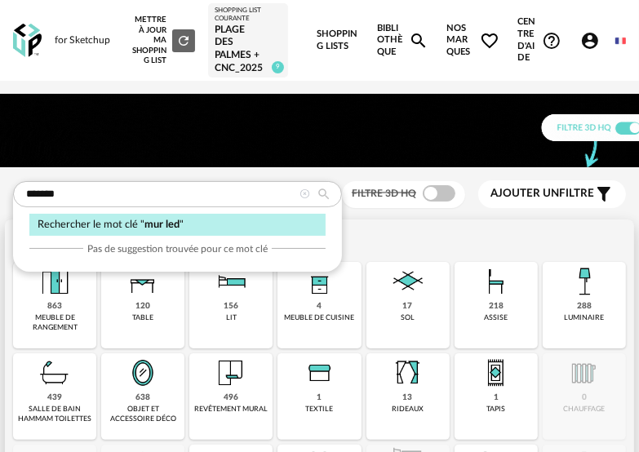
click at [327, 192] on icon at bounding box center [324, 194] width 28 height 15
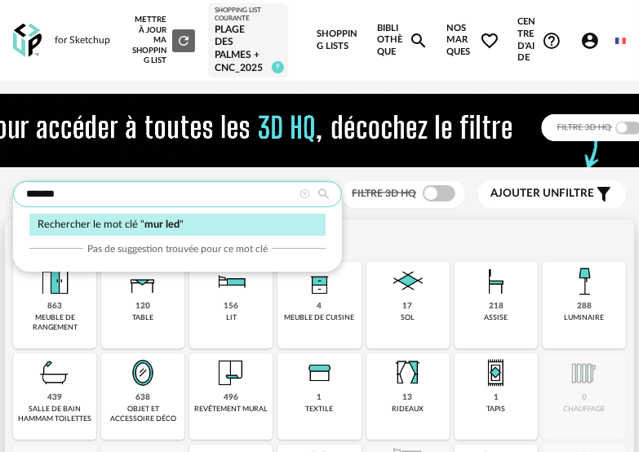
drag, startPoint x: 45, startPoint y: 197, endPoint x: 12, endPoint y: 197, distance: 32.7
type input "*********"
click at [324, 191] on icon at bounding box center [324, 194] width 28 height 15
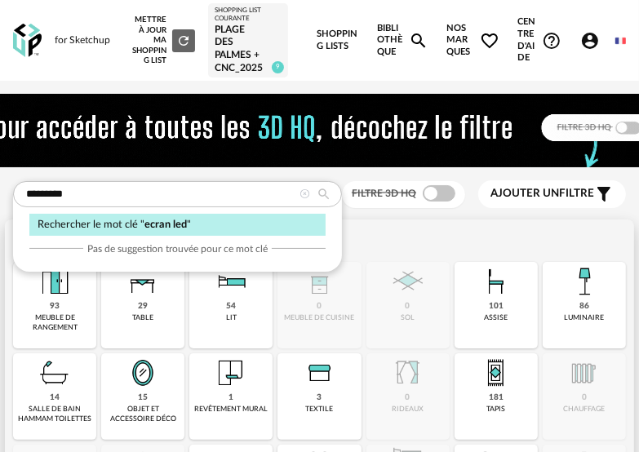
click at [323, 191] on icon at bounding box center [324, 194] width 28 height 15
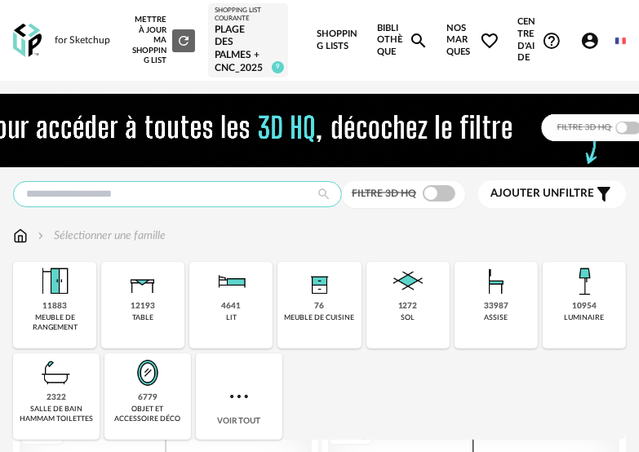
click at [132, 194] on input "text" at bounding box center [177, 194] width 329 height 26
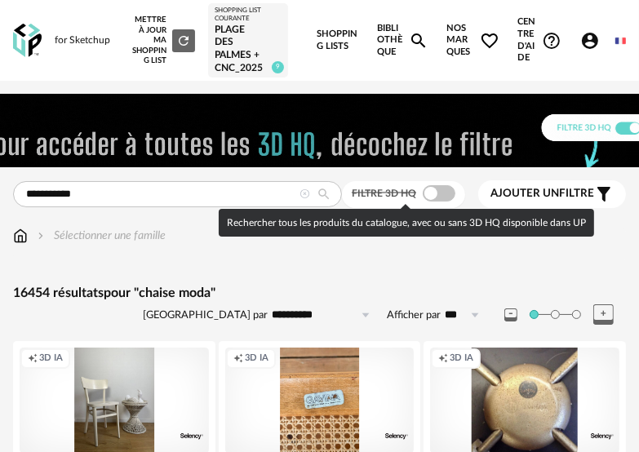
click at [440, 195] on span at bounding box center [439, 193] width 33 height 16
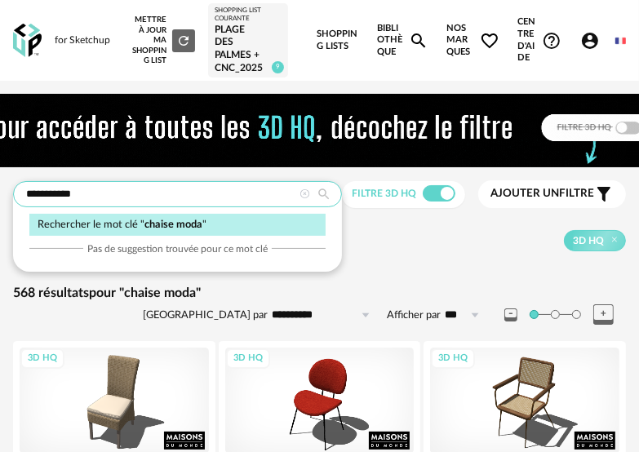
drag, startPoint x: 101, startPoint y: 193, endPoint x: 58, endPoint y: 193, distance: 43.3
click at [58, 193] on input "**********" at bounding box center [177, 194] width 329 height 26
type input "**********"
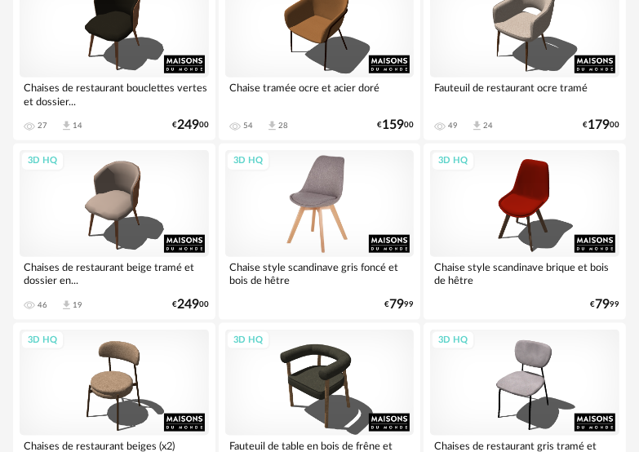
scroll to position [980, 0]
